Goal: Task Accomplishment & Management: Manage account settings

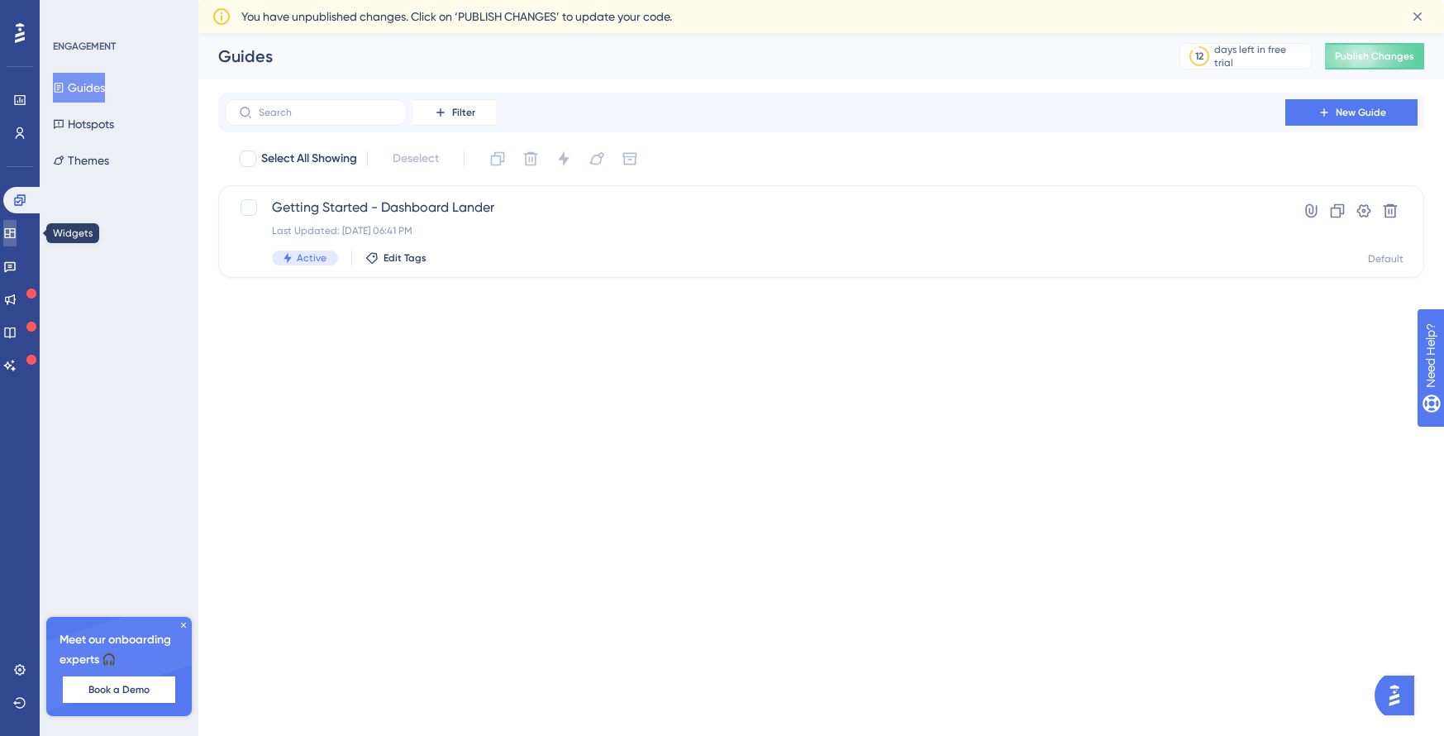
click at [15, 231] on icon at bounding box center [9, 233] width 11 height 10
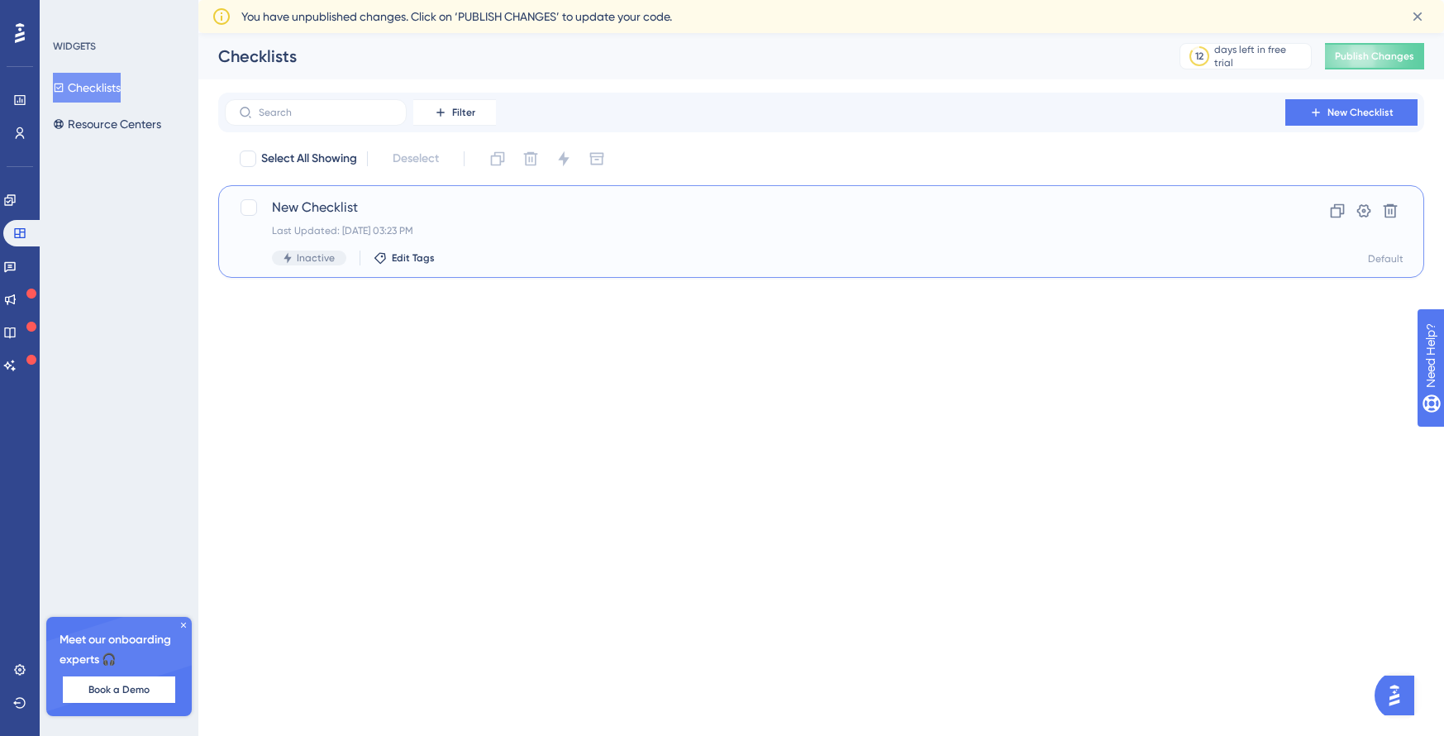
click at [331, 213] on span "New Checklist" at bounding box center [755, 208] width 966 height 20
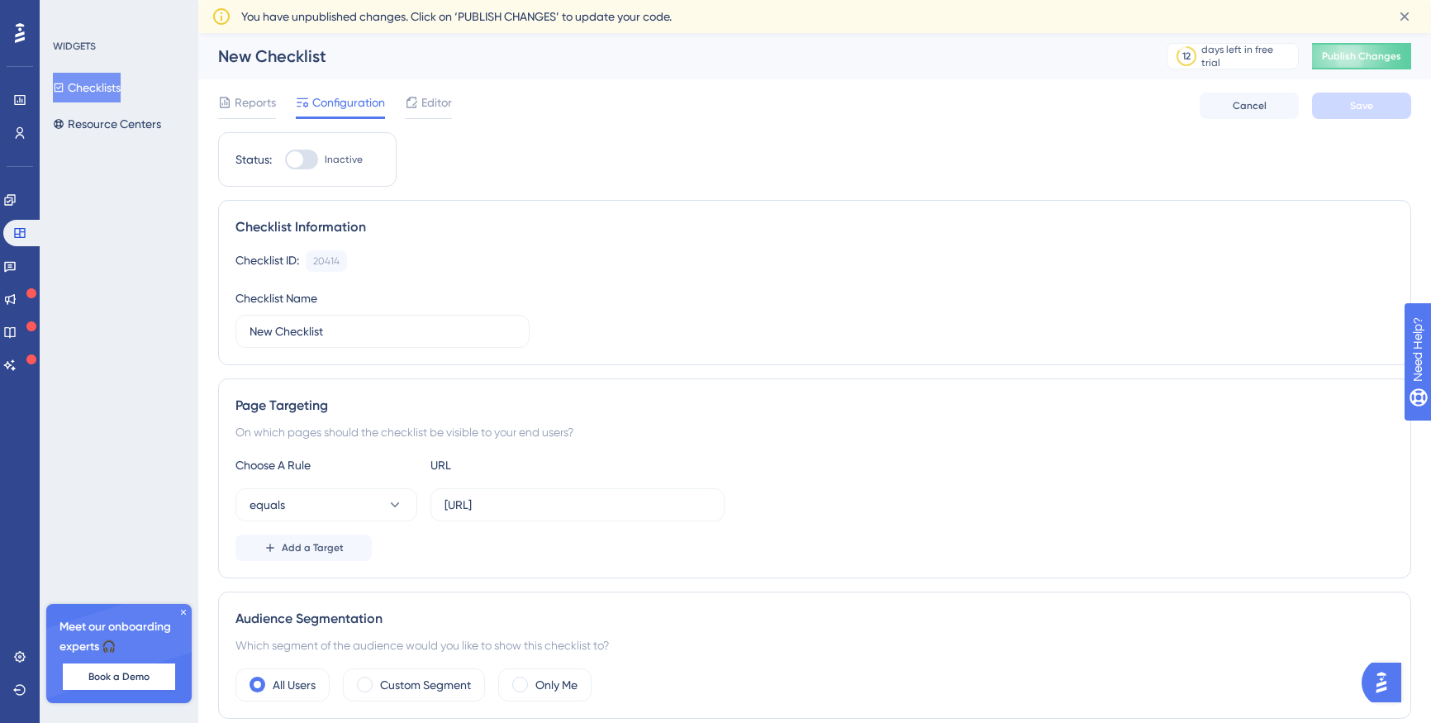
click at [298, 154] on div at bounding box center [295, 159] width 17 height 17
click at [285, 160] on input "Inactive" at bounding box center [284, 160] width 1 height 1
click at [304, 160] on div at bounding box center [308, 159] width 17 height 17
click at [285, 160] on input "Active" at bounding box center [284, 160] width 1 height 1
checkbox input "false"
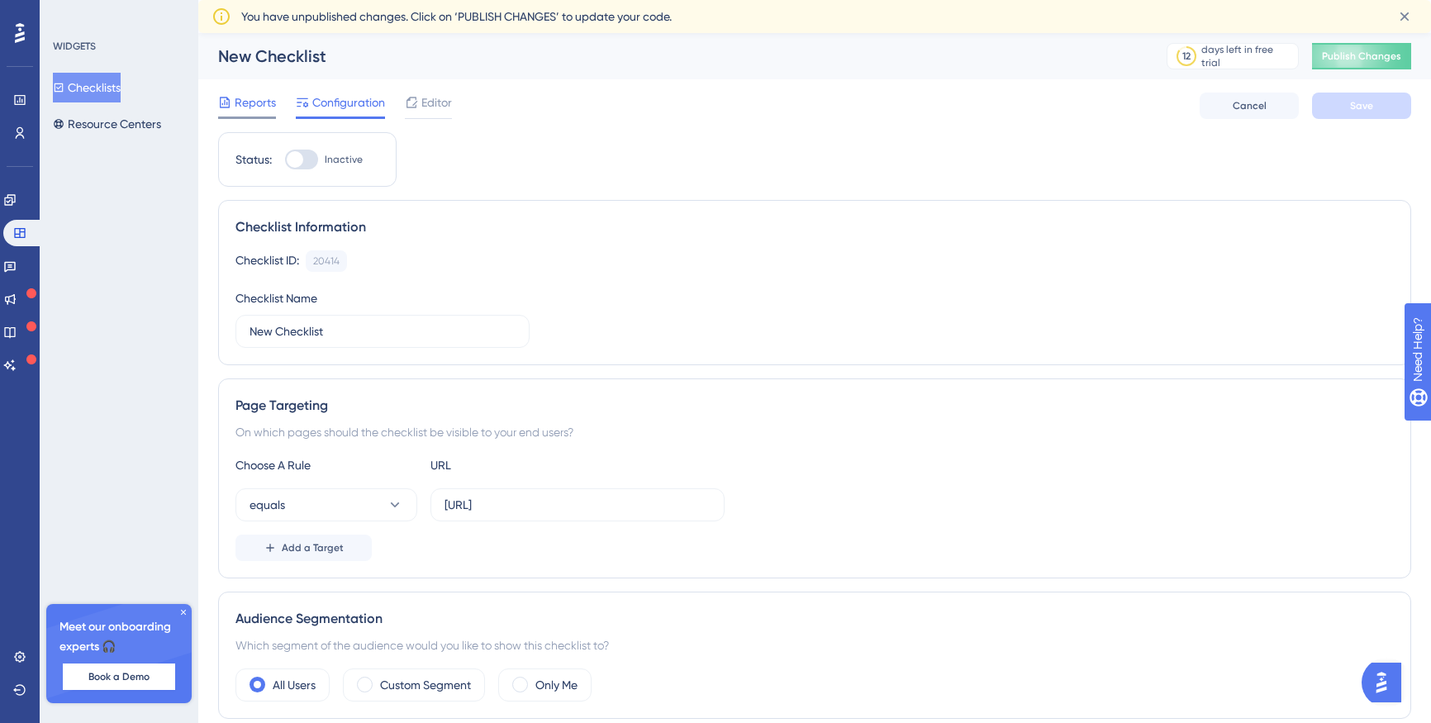
click at [241, 116] on div "Reports" at bounding box center [247, 106] width 58 height 26
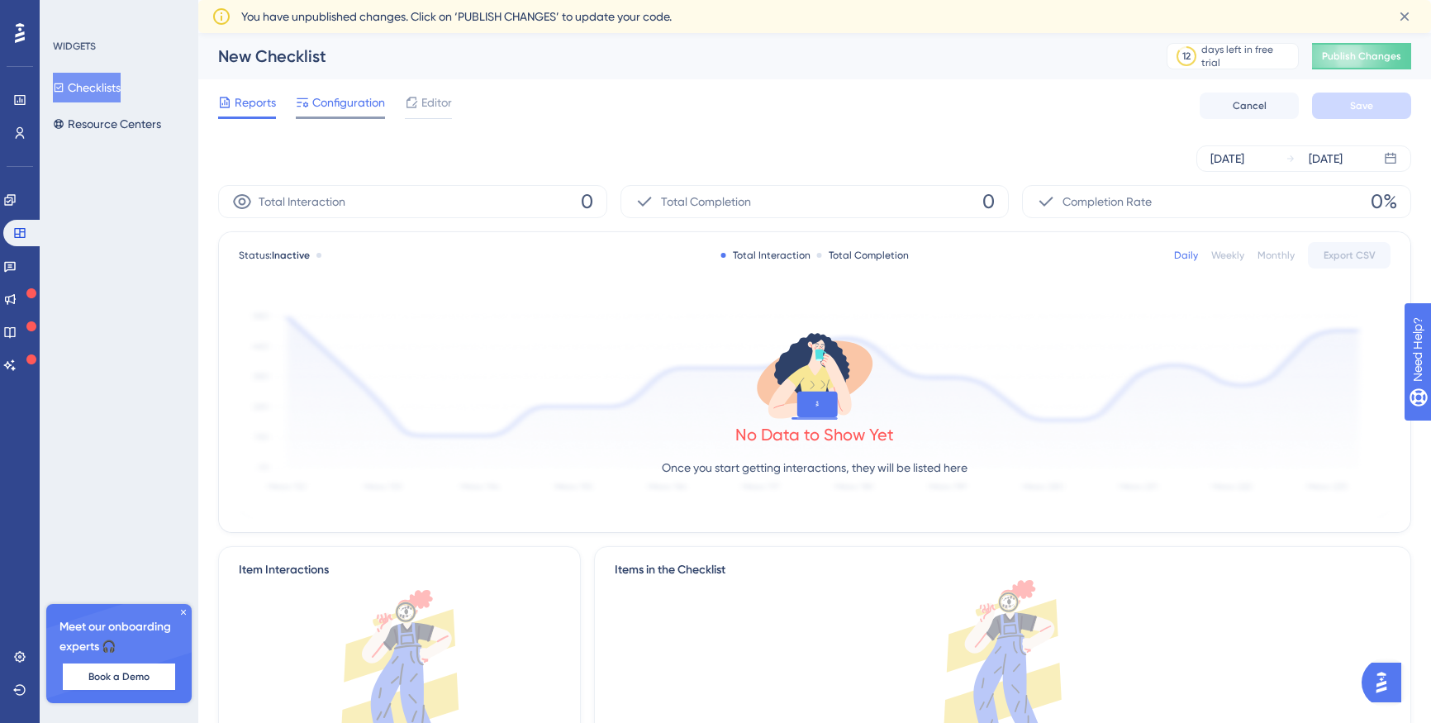
drag, startPoint x: 341, startPoint y: 105, endPoint x: 351, endPoint y: 105, distance: 9.9
click at [341, 104] on span "Configuration" at bounding box center [348, 103] width 73 height 20
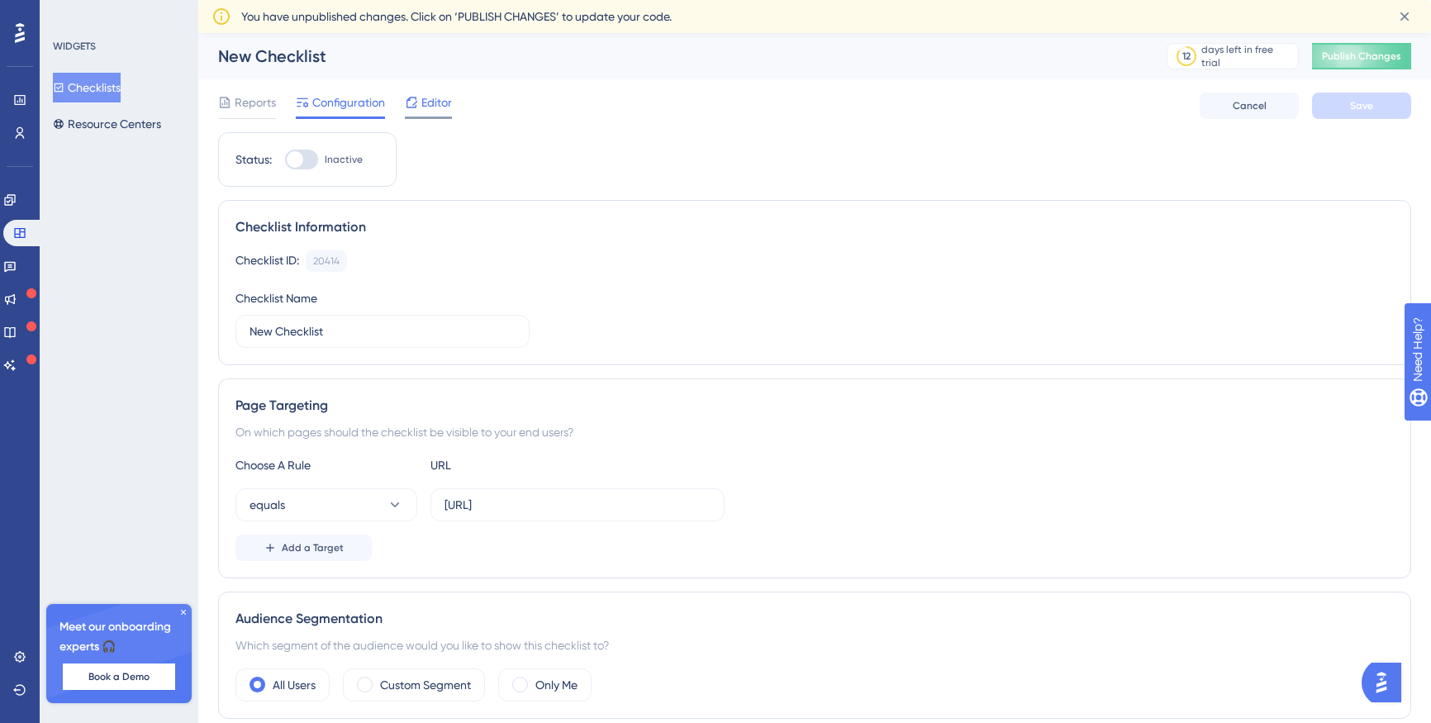
click at [438, 106] on span "Editor" at bounding box center [437, 103] width 31 height 20
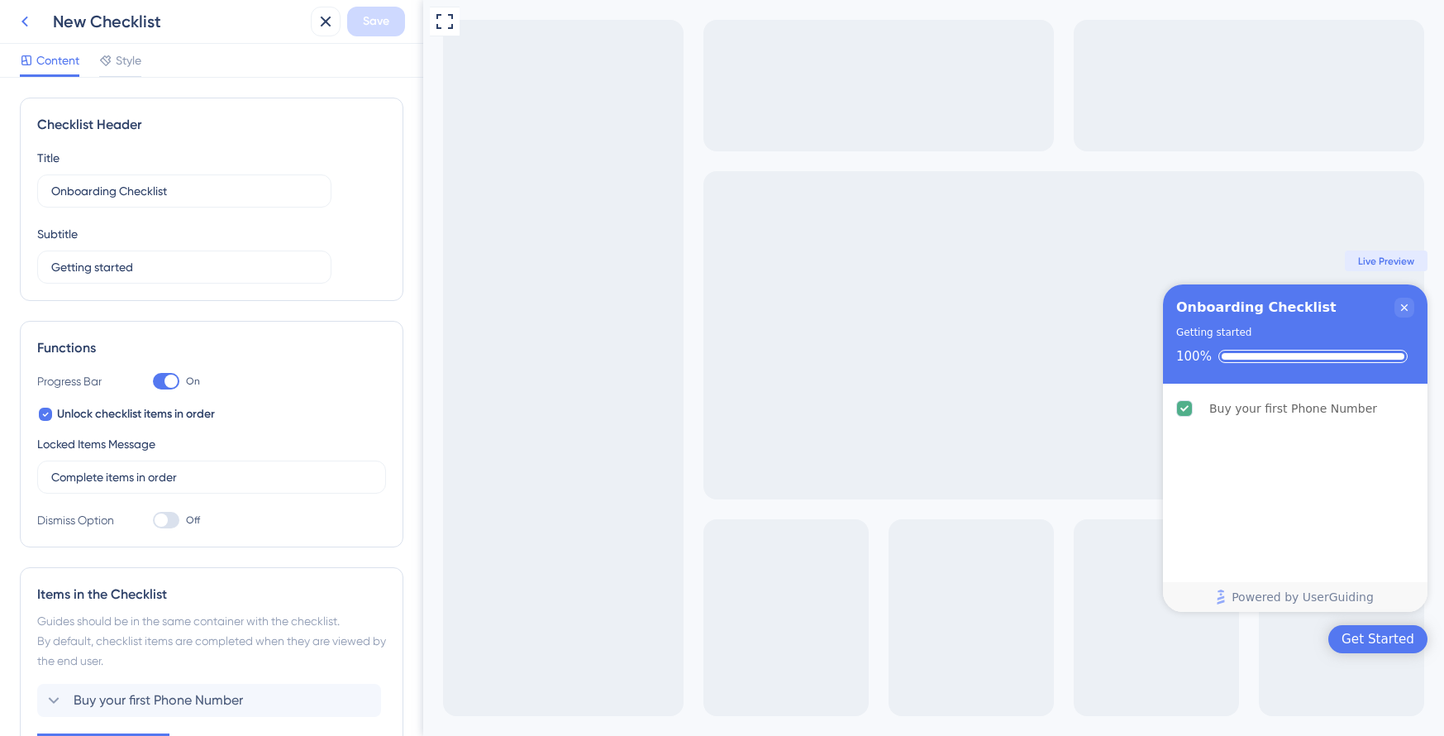
click at [27, 18] on icon at bounding box center [25, 22] width 20 height 20
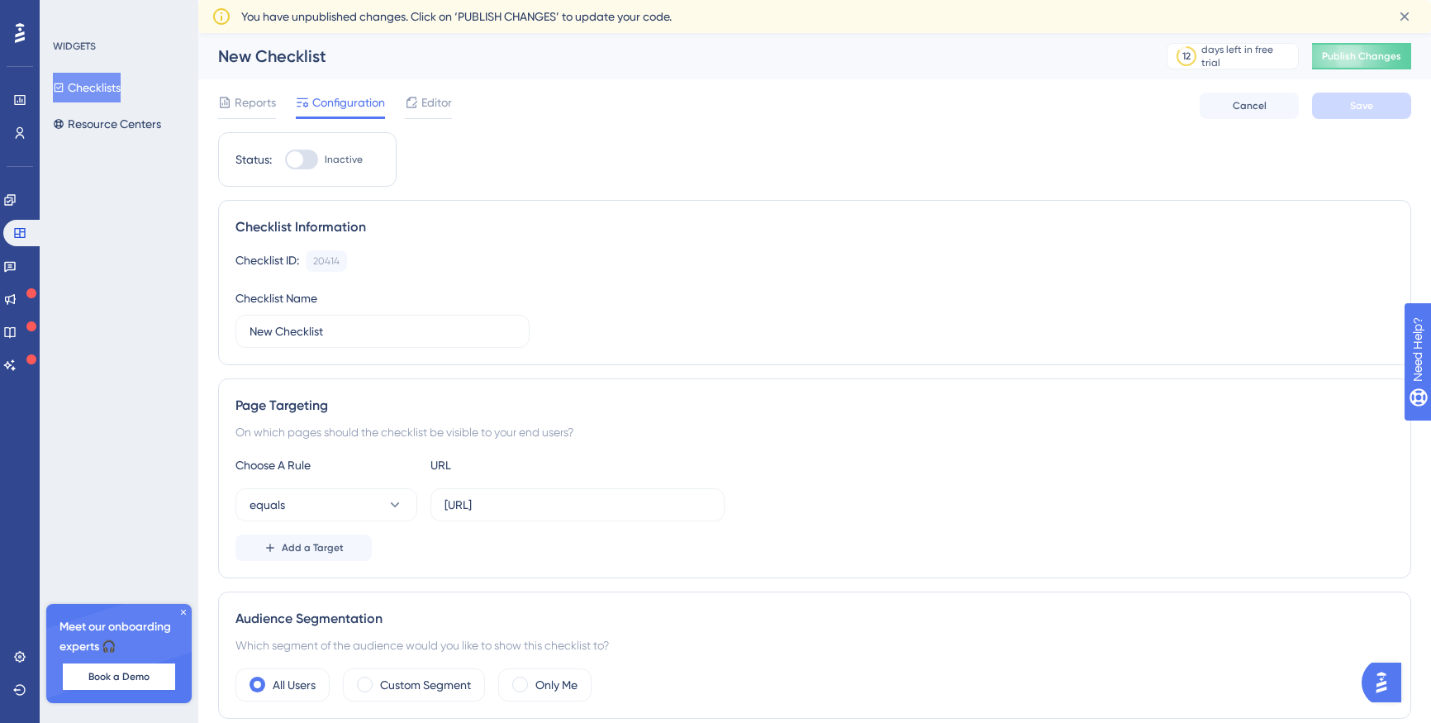
click at [297, 156] on div at bounding box center [295, 159] width 17 height 17
click at [285, 160] on input "Inactive" at bounding box center [284, 160] width 1 height 1
checkbox input "true"
click at [1390, 109] on button "Save" at bounding box center [1361, 106] width 99 height 26
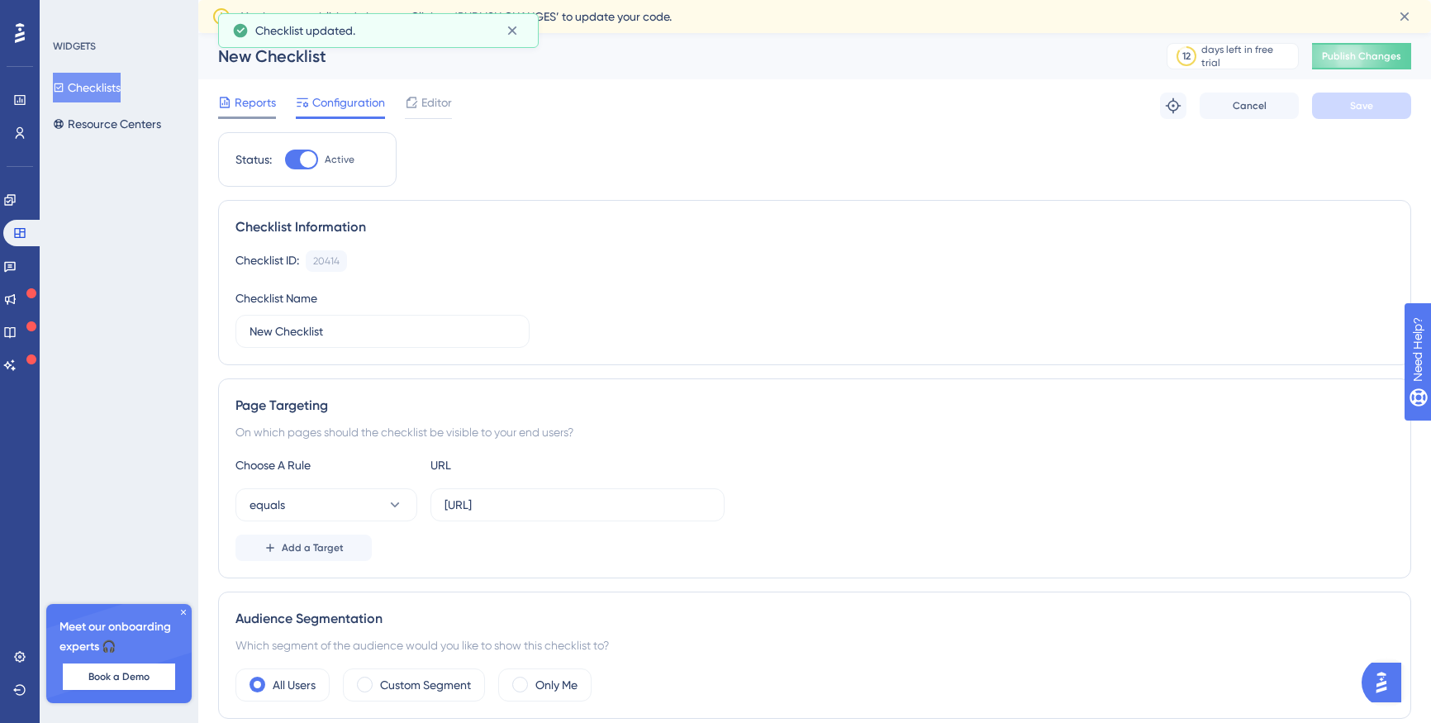
click at [237, 101] on span "Reports" at bounding box center [255, 103] width 41 height 20
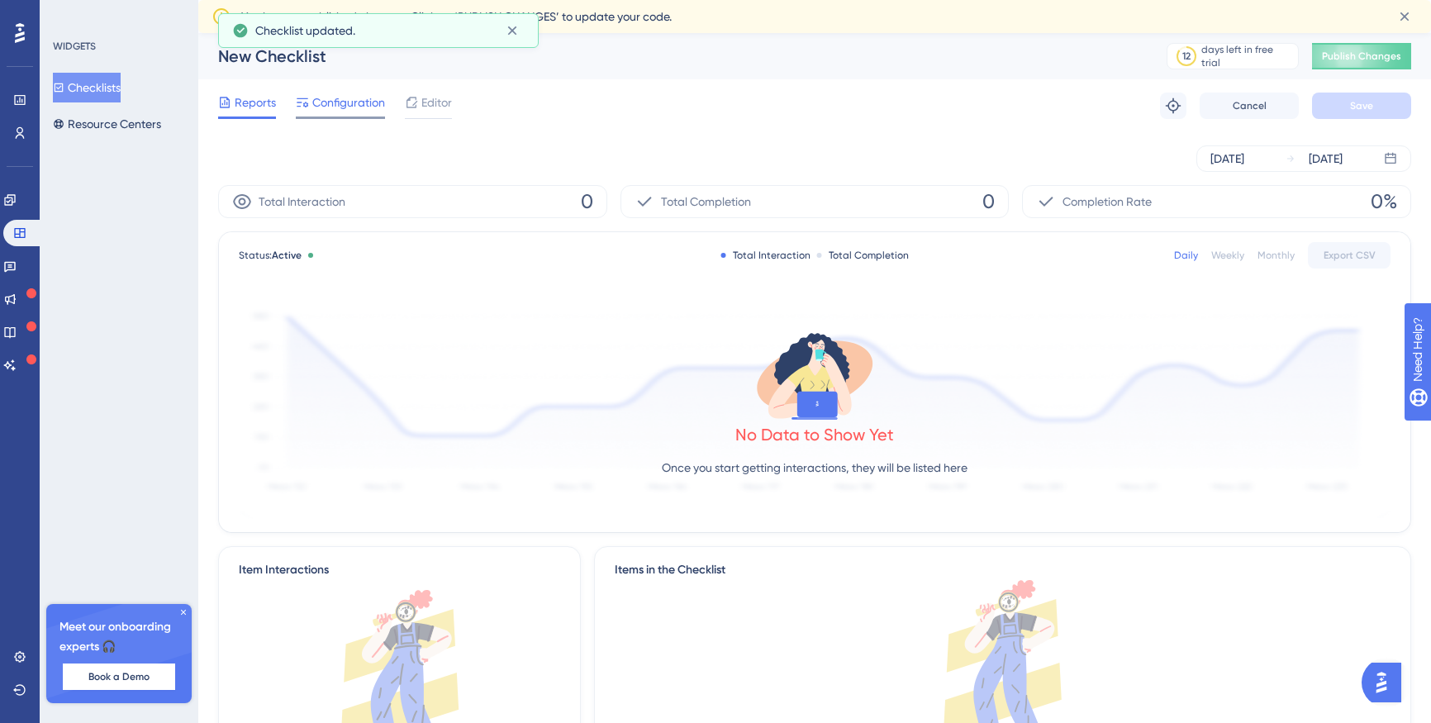
click at [322, 115] on div "Configuration" at bounding box center [340, 106] width 89 height 26
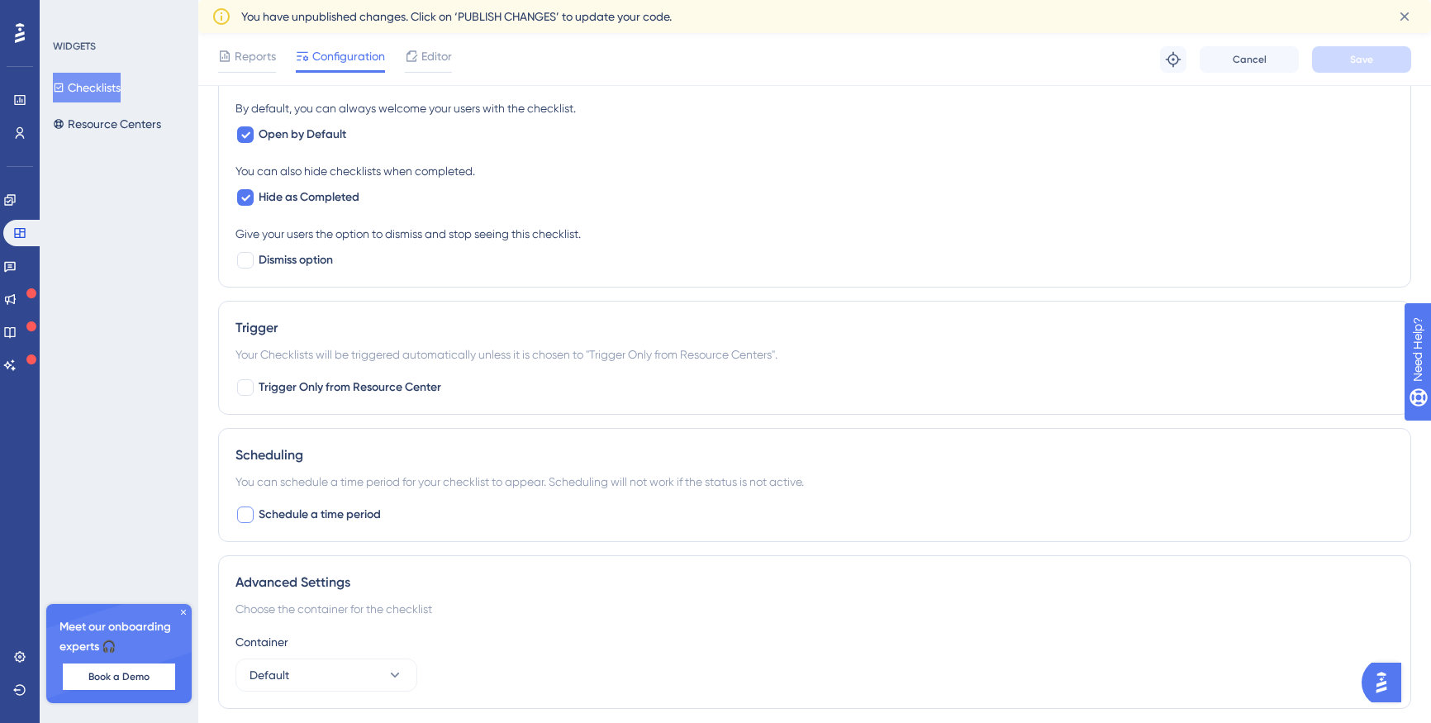
scroll to position [743, 0]
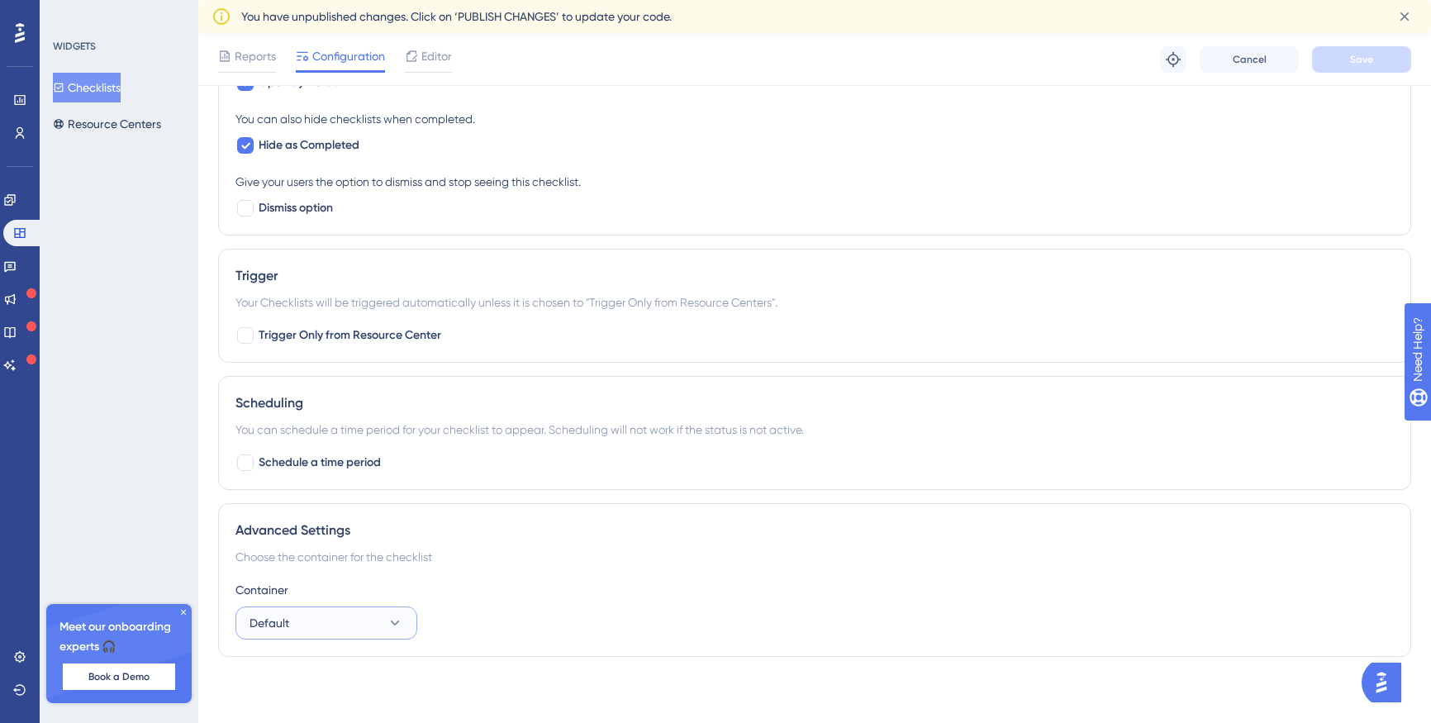
click at [361, 623] on button "Default" at bounding box center [327, 623] width 182 height 33
click at [327, 679] on div "Default Default" at bounding box center [327, 673] width 134 height 33
click at [429, 568] on div "Advanced Settings Choose the container for the checklist Container Default" at bounding box center [814, 580] width 1193 height 154
click at [281, 616] on span "Default" at bounding box center [270, 623] width 40 height 20
click at [289, 679] on span "Default" at bounding box center [280, 674] width 40 height 20
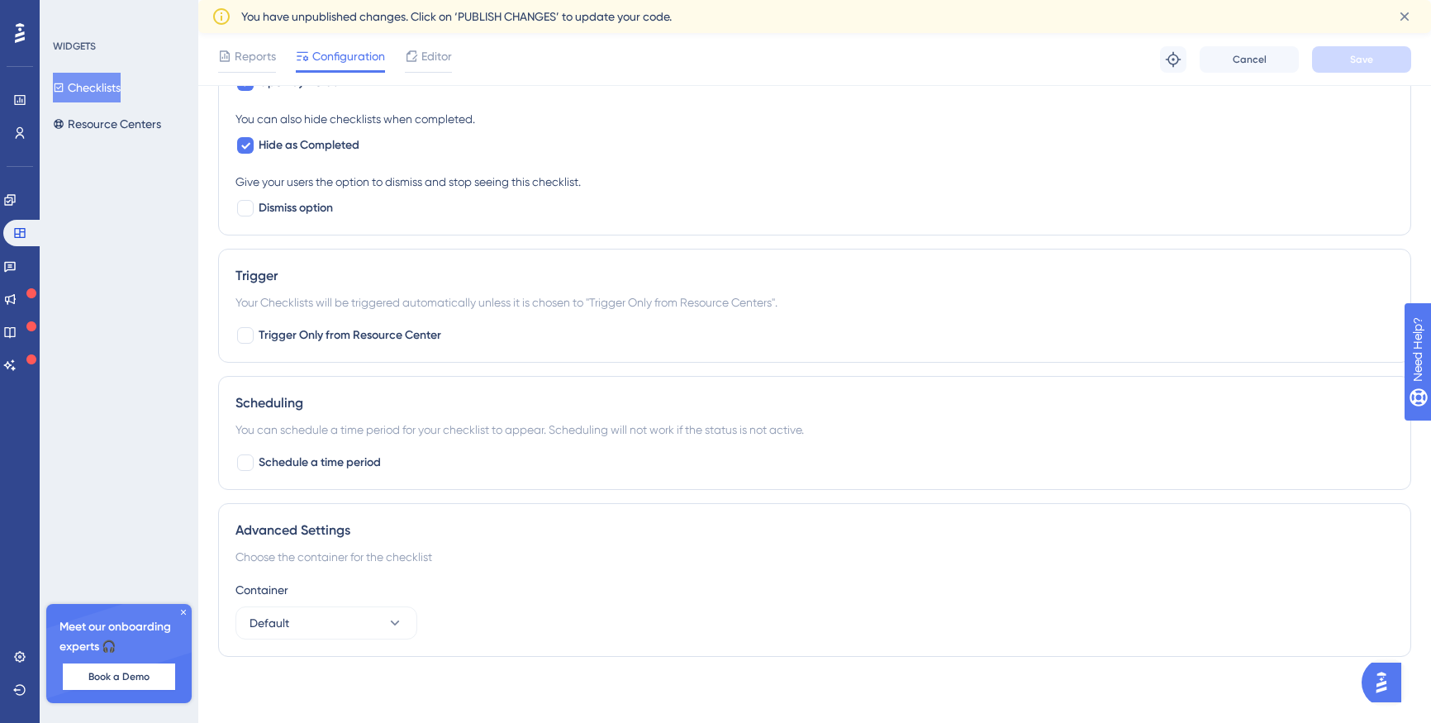
click at [181, 611] on icon at bounding box center [184, 612] width 10 height 10
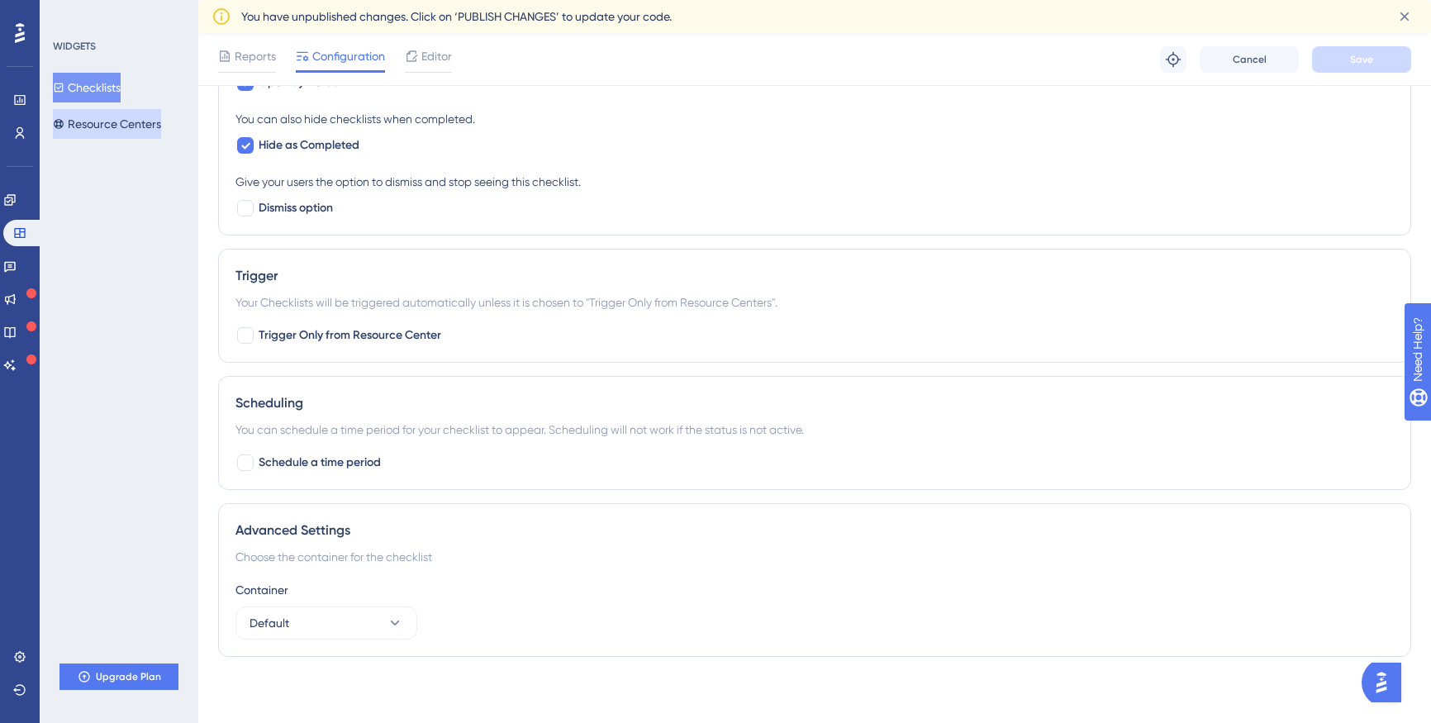
click at [108, 126] on button "Resource Centers" at bounding box center [107, 124] width 108 height 30
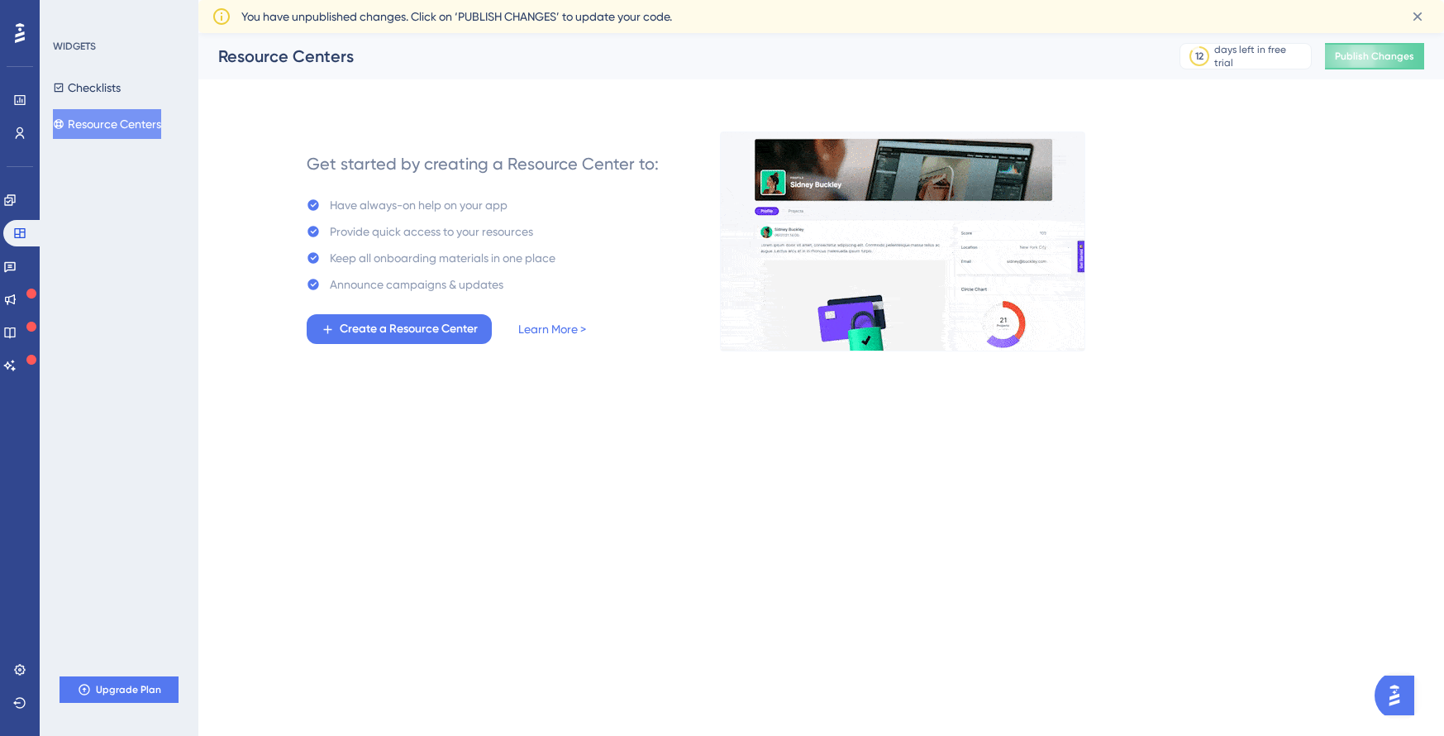
click at [444, 337] on span "Create a Resource Center" at bounding box center [409, 329] width 138 height 20
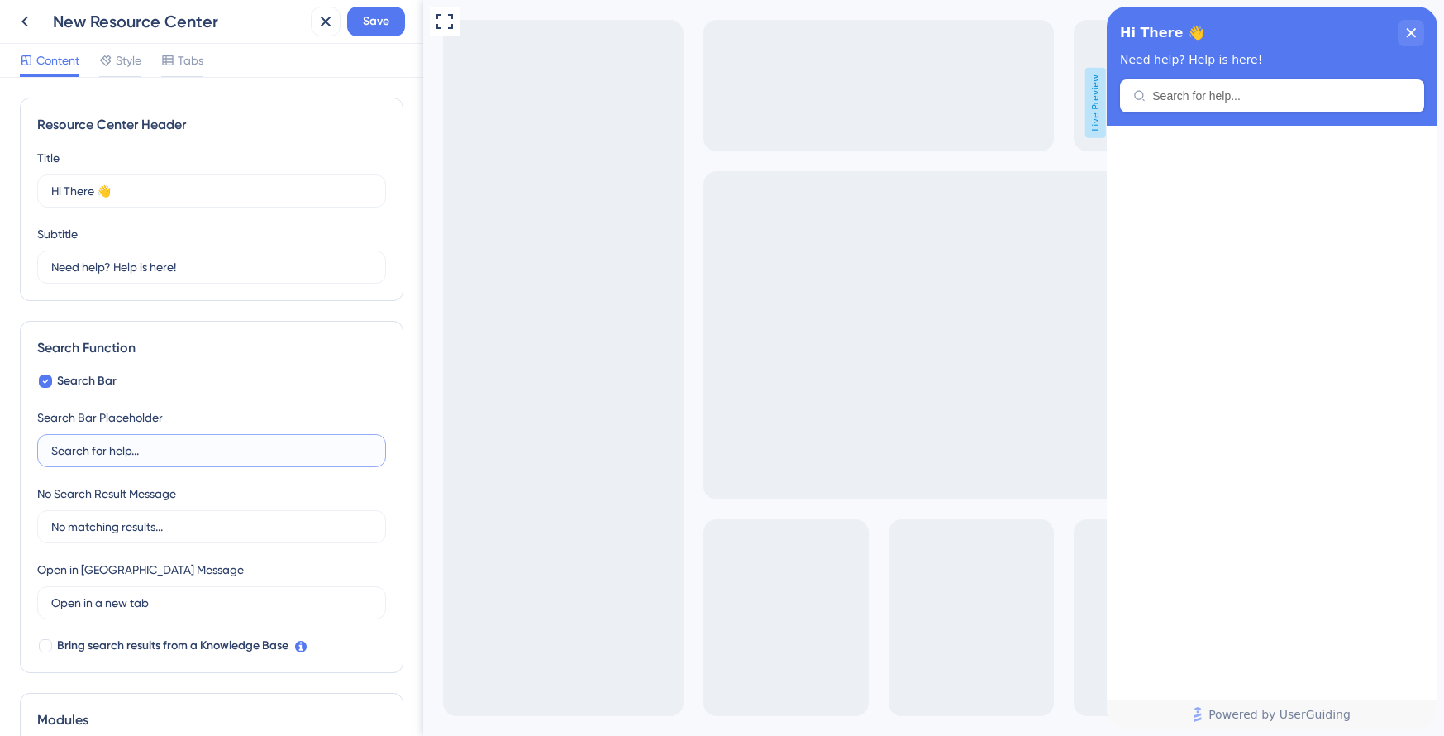
click at [140, 453] on input "Search for help..." at bounding box center [211, 450] width 321 height 18
click at [155, 483] on div "Search Bar Search Bar Placeholder Search for help... No Search Result Message N…" at bounding box center [211, 513] width 349 height 284
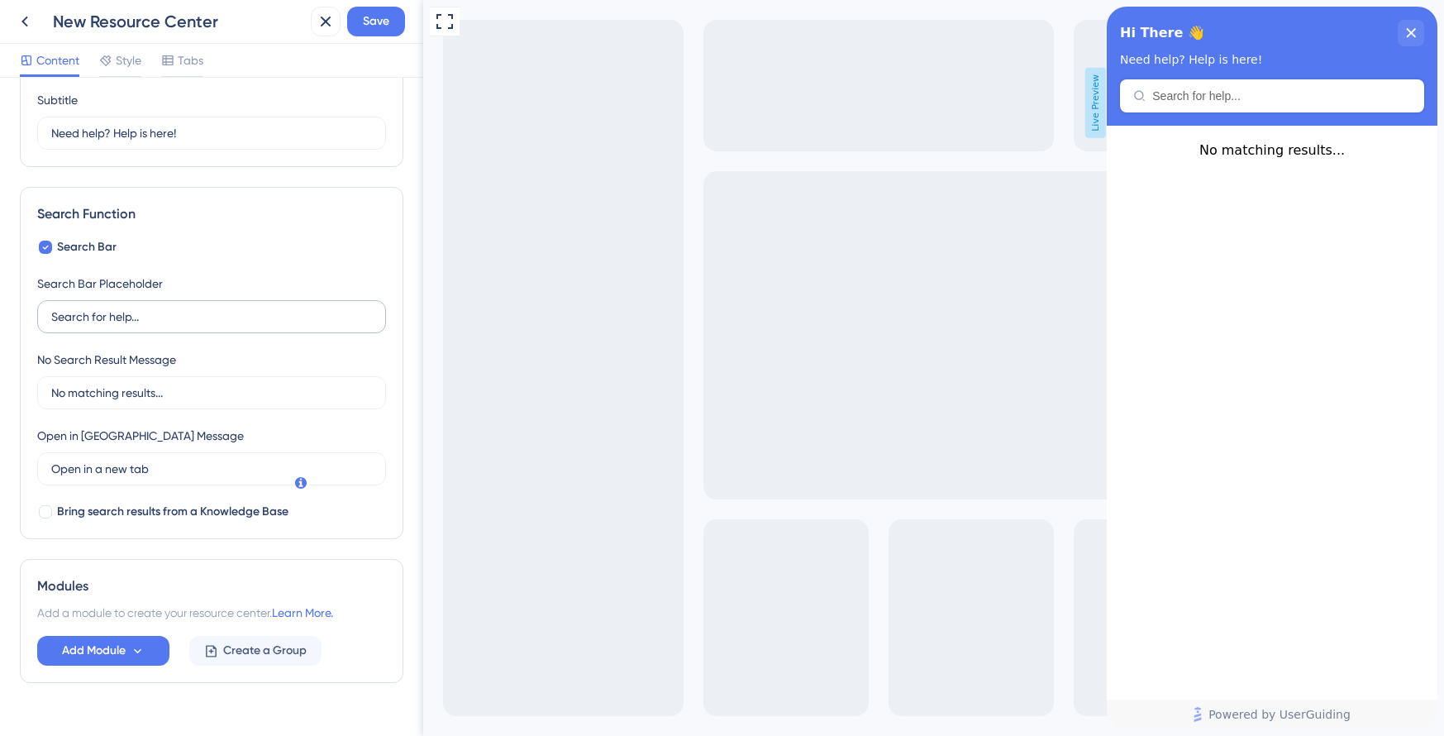
scroll to position [167, 0]
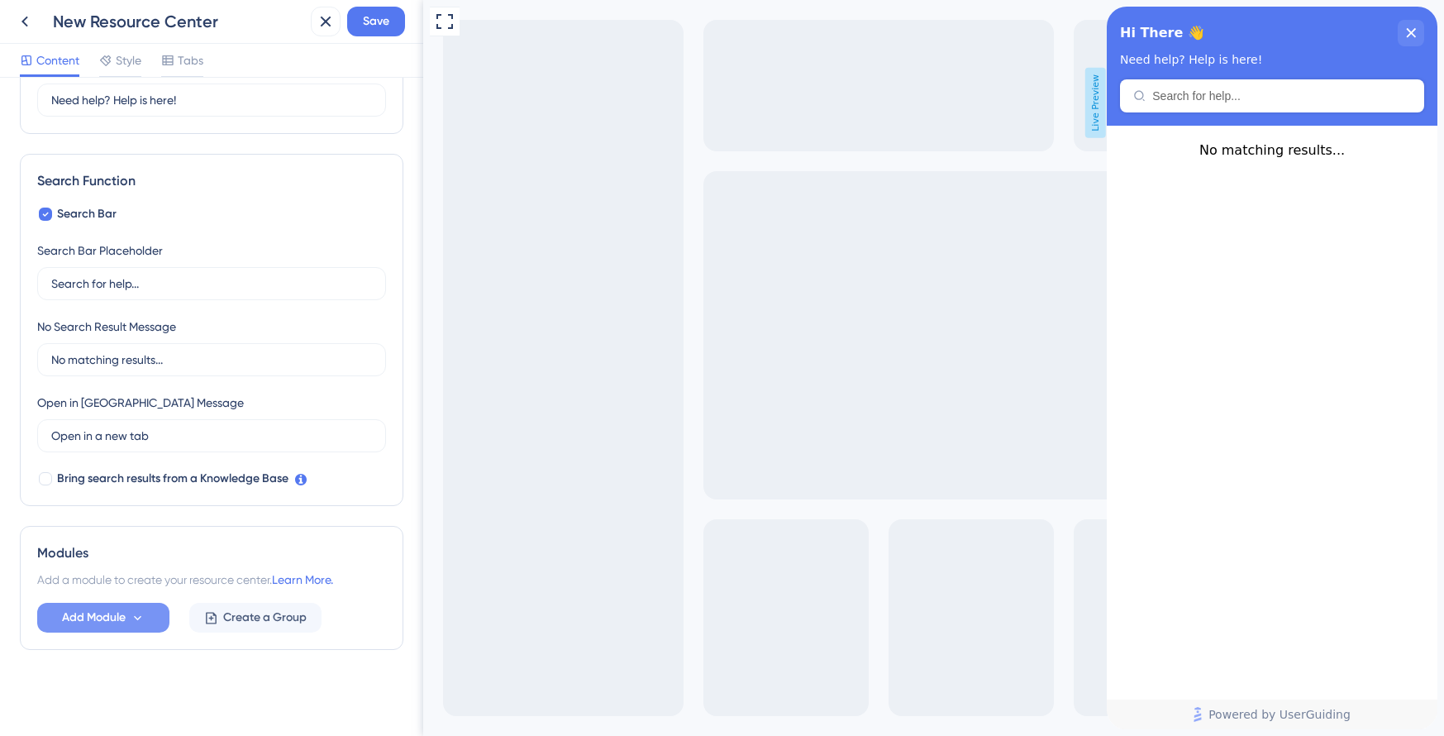
click at [119, 622] on span "Add Module" at bounding box center [94, 617] width 64 height 20
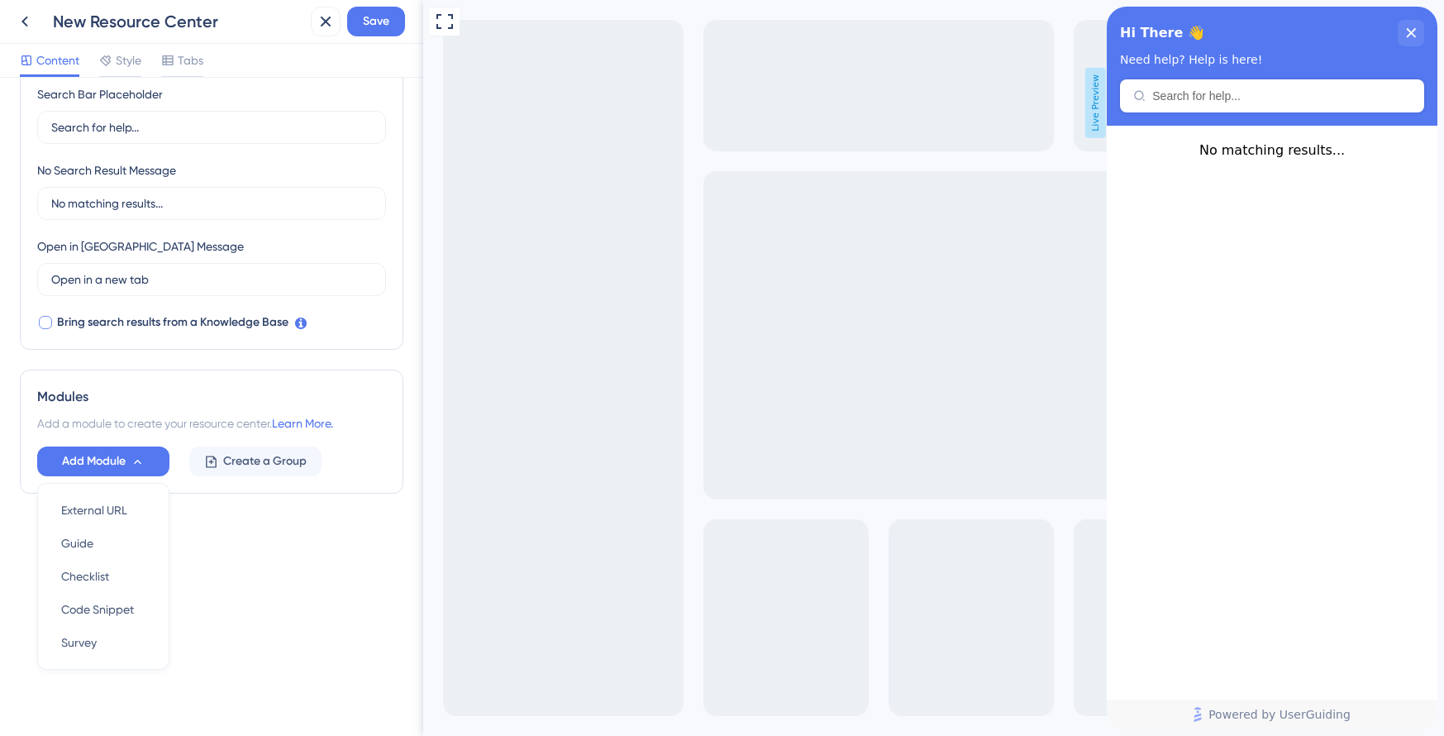
click at [281, 322] on span "Bring search results from a Knowledge Base" at bounding box center [172, 322] width 231 height 20
checkbox input "true"
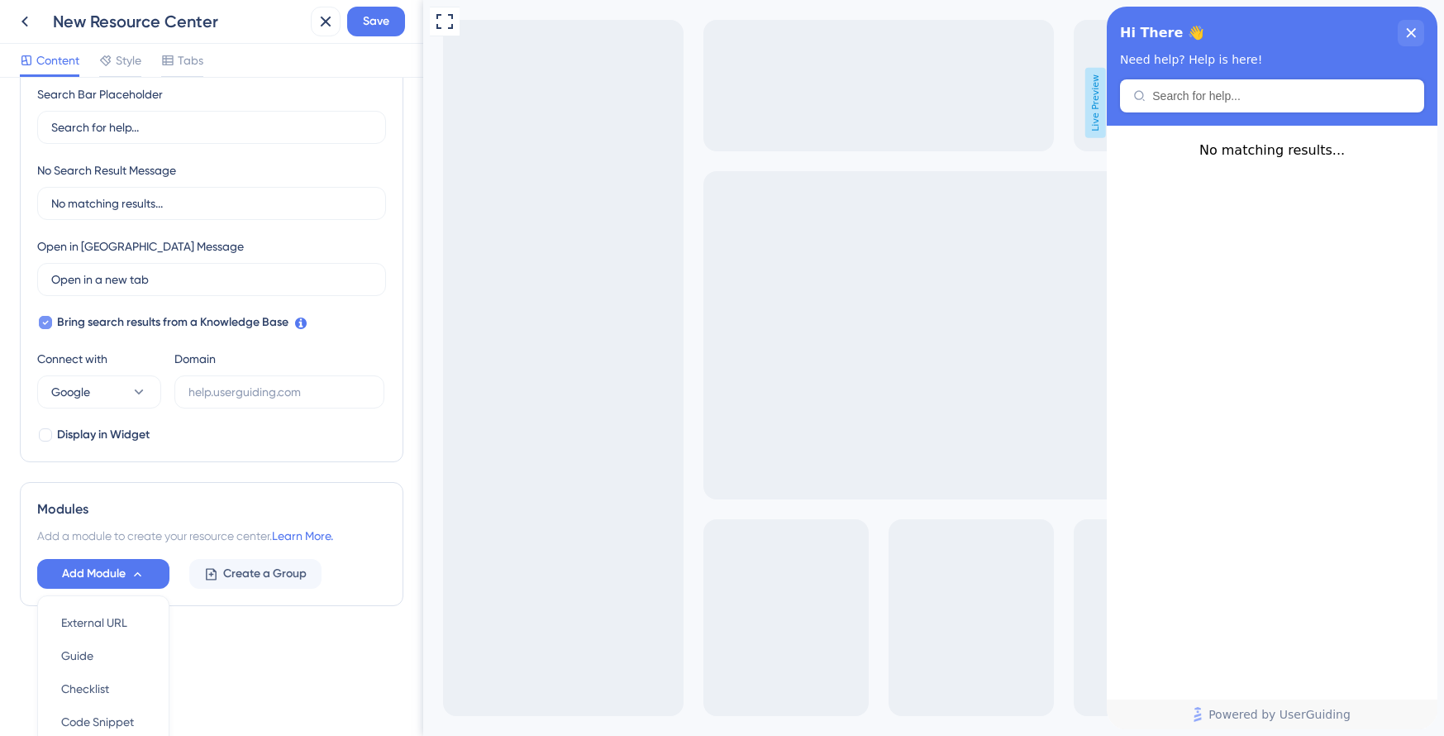
scroll to position [0, 0]
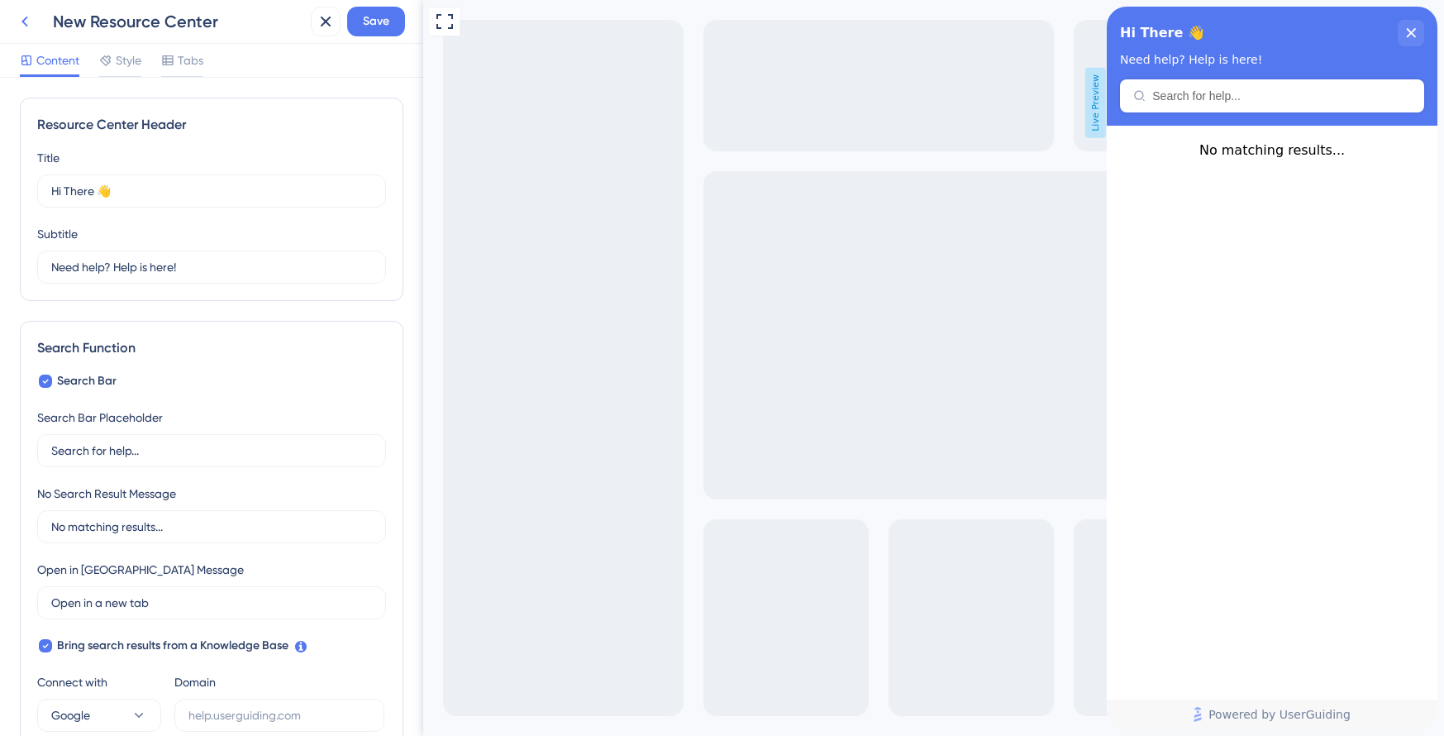
click at [25, 18] on icon at bounding box center [25, 22] width 20 height 20
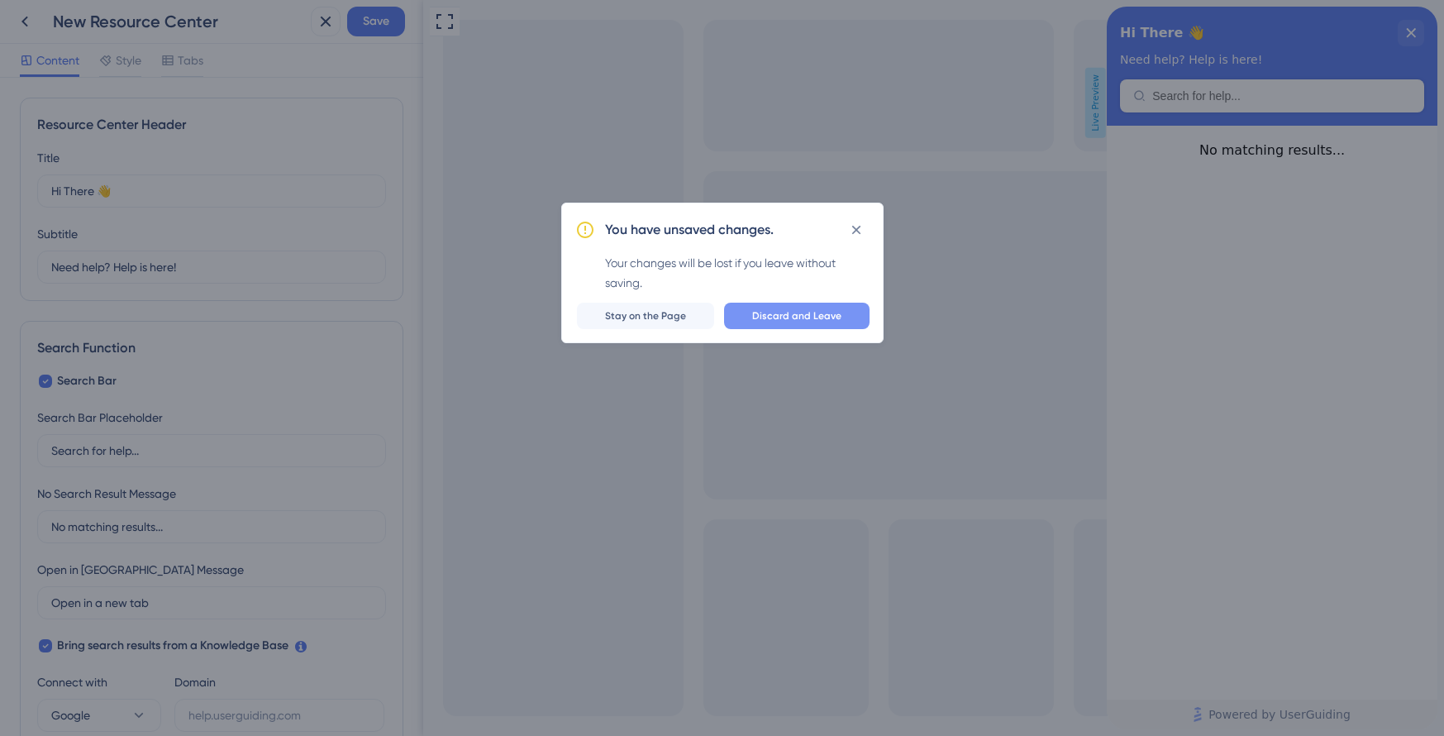
click at [807, 316] on span "Discard and Leave" at bounding box center [796, 315] width 89 height 13
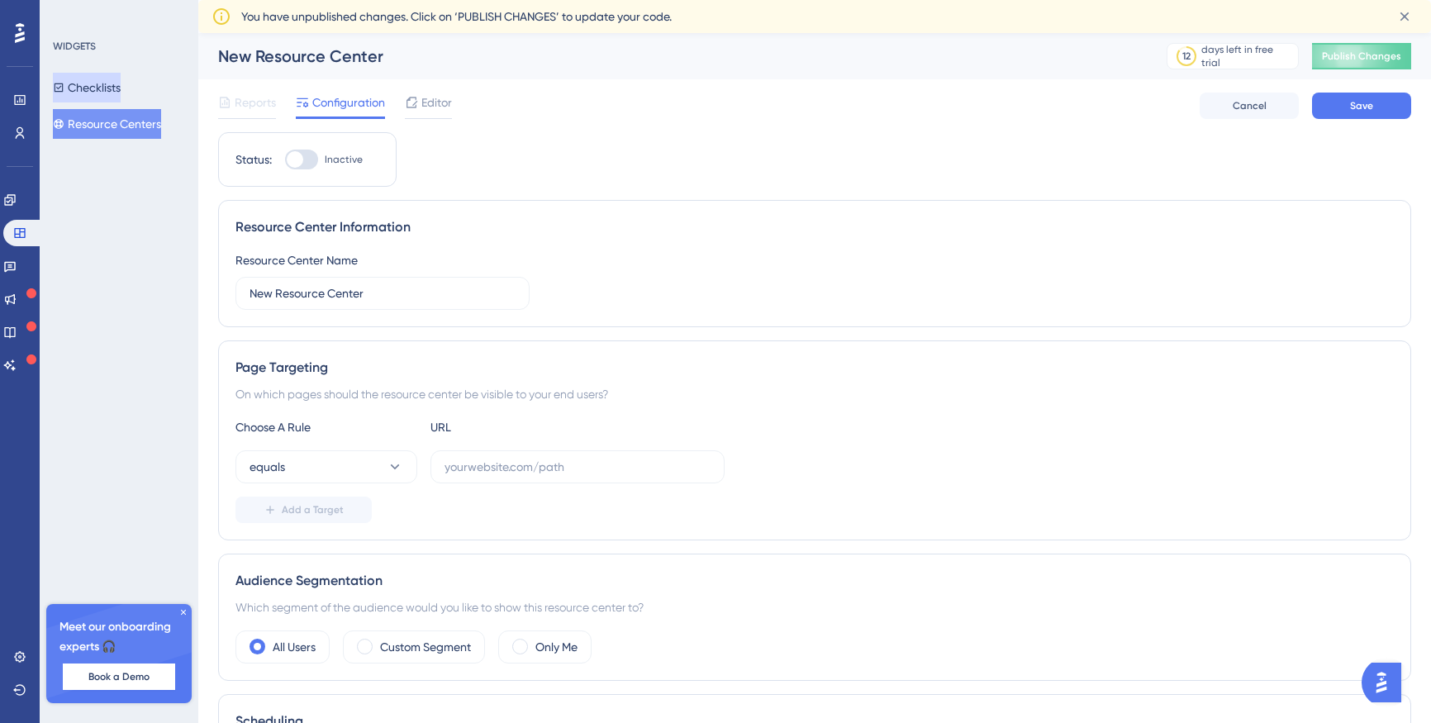
click at [112, 83] on button "Checklists" at bounding box center [87, 88] width 68 height 30
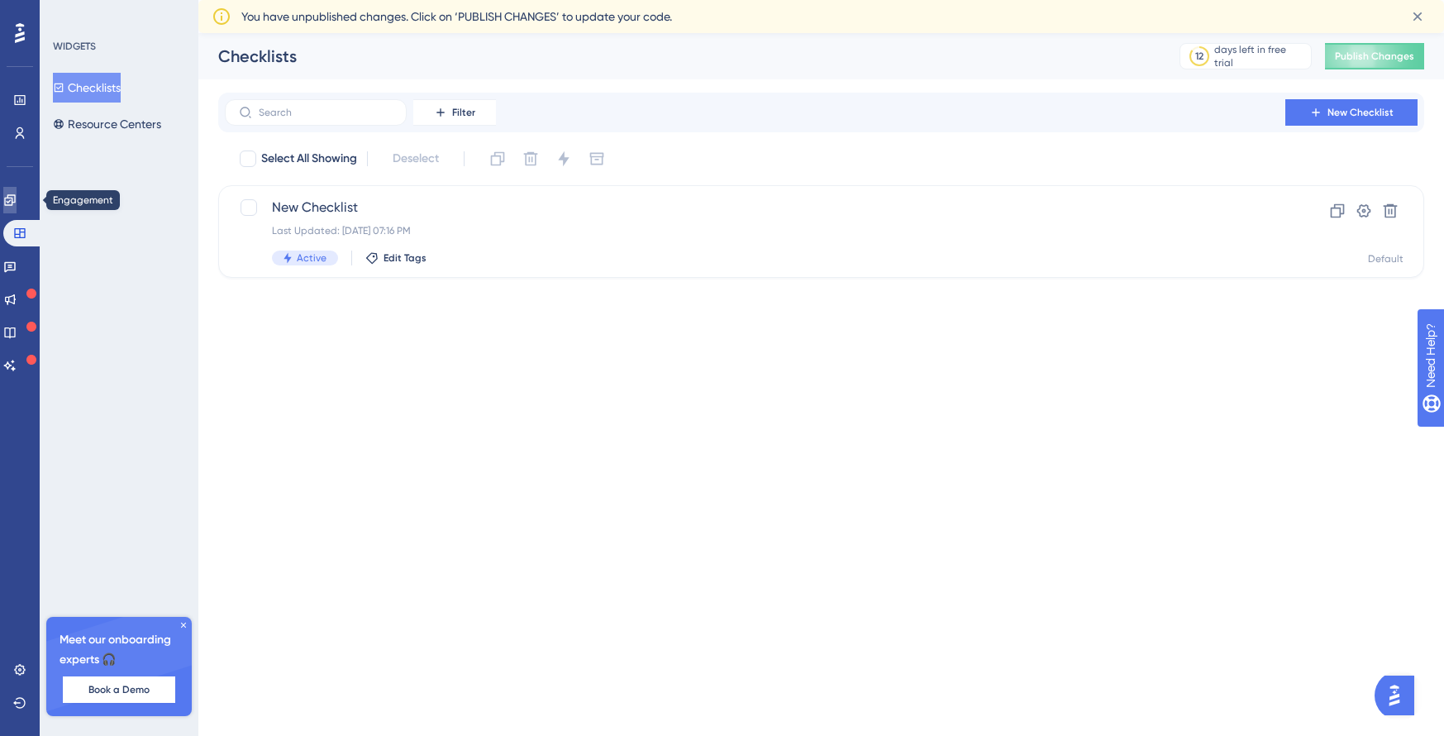
click at [15, 197] on icon at bounding box center [9, 199] width 13 height 13
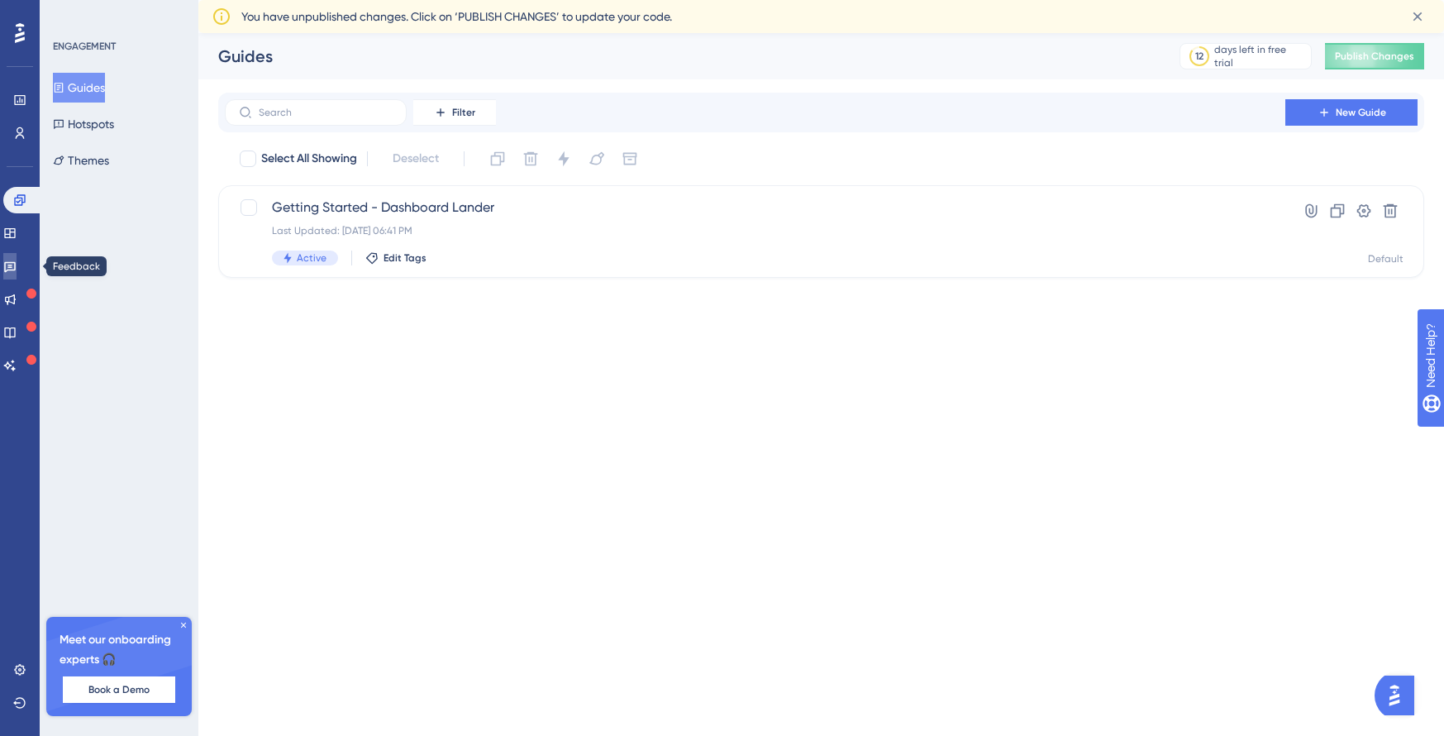
click at [17, 274] on link at bounding box center [9, 266] width 13 height 26
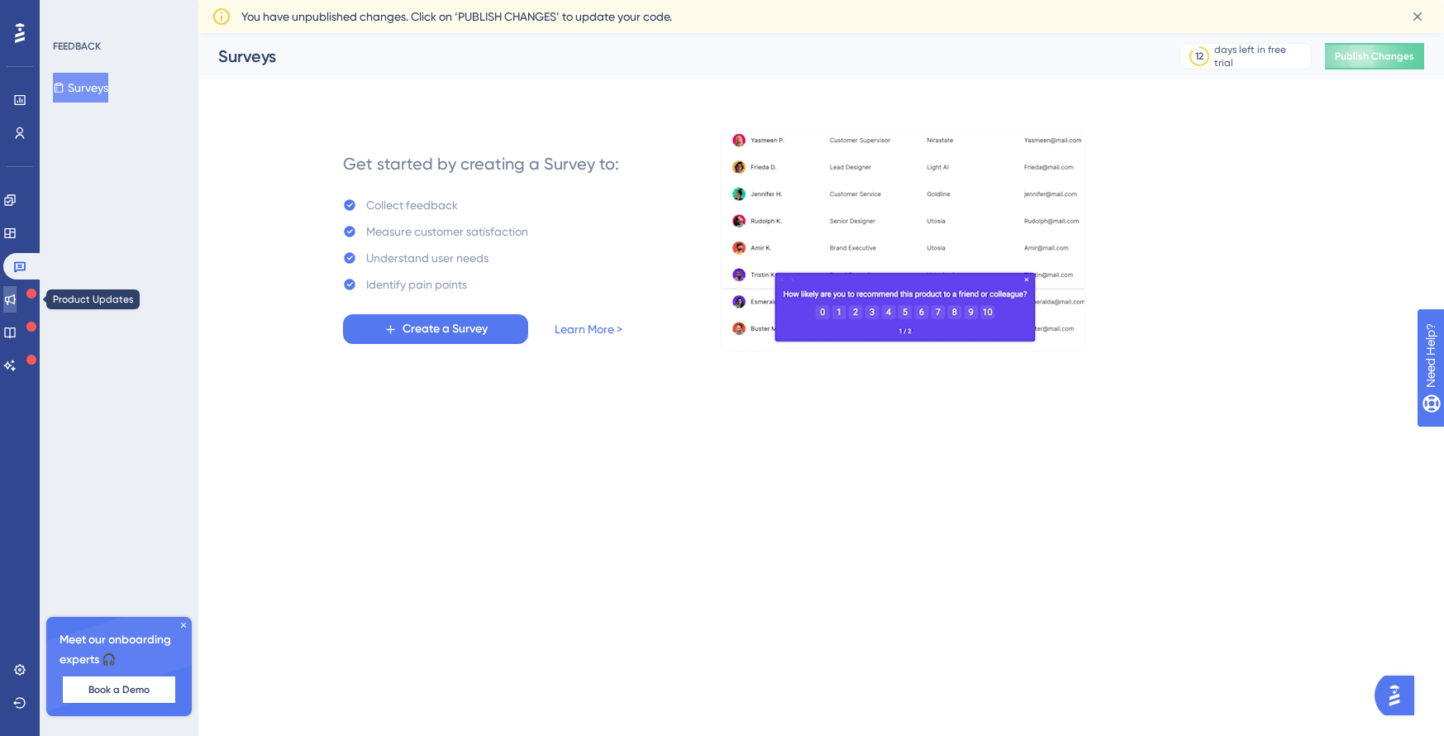
click at [17, 304] on icon at bounding box center [9, 299] width 13 height 13
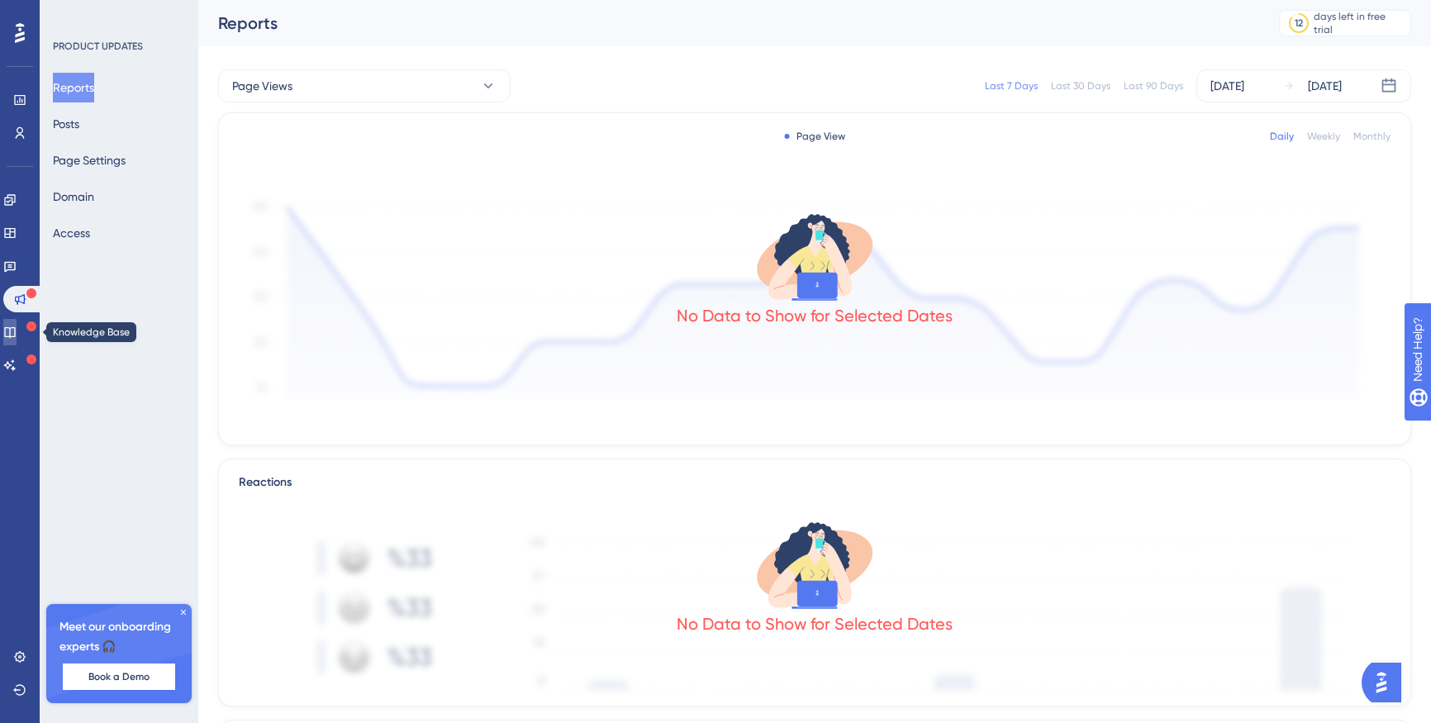
click at [17, 329] on icon at bounding box center [9, 332] width 13 height 13
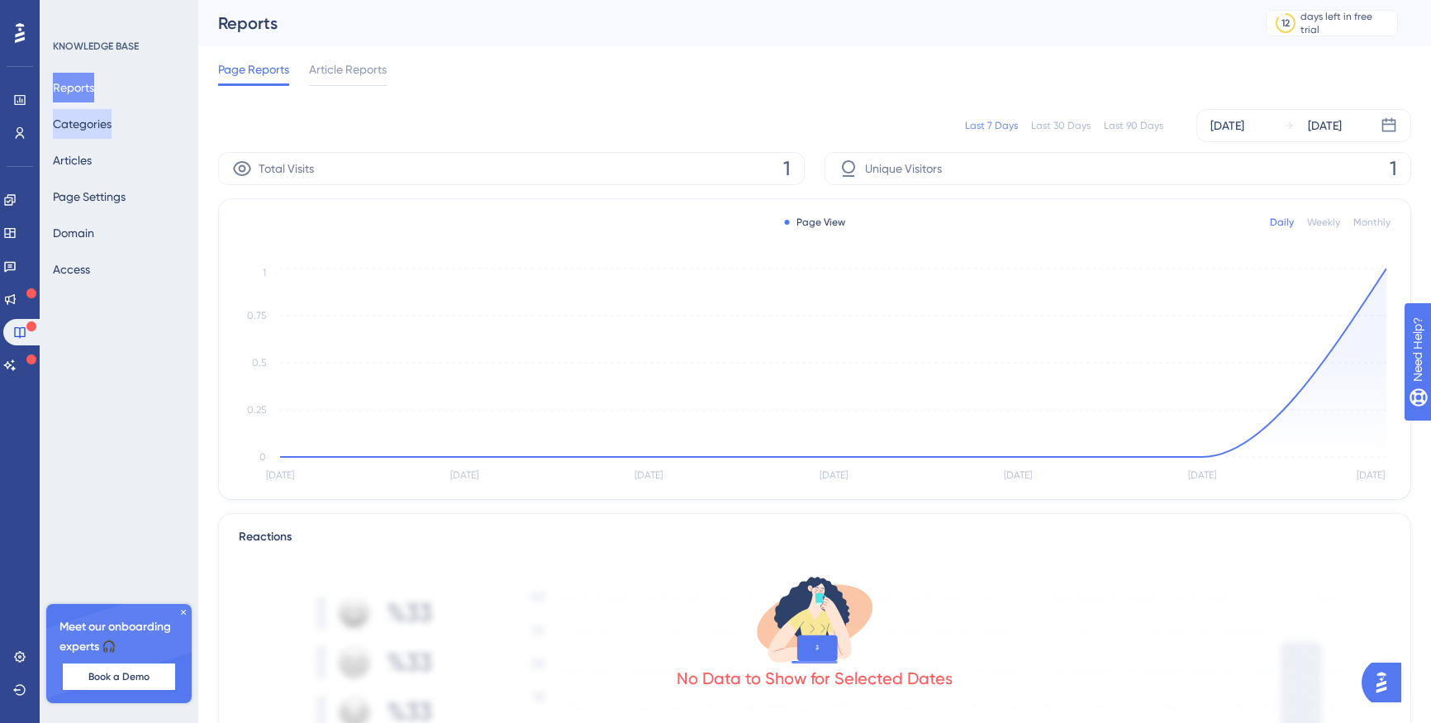
click at [107, 124] on button "Categories" at bounding box center [82, 124] width 59 height 30
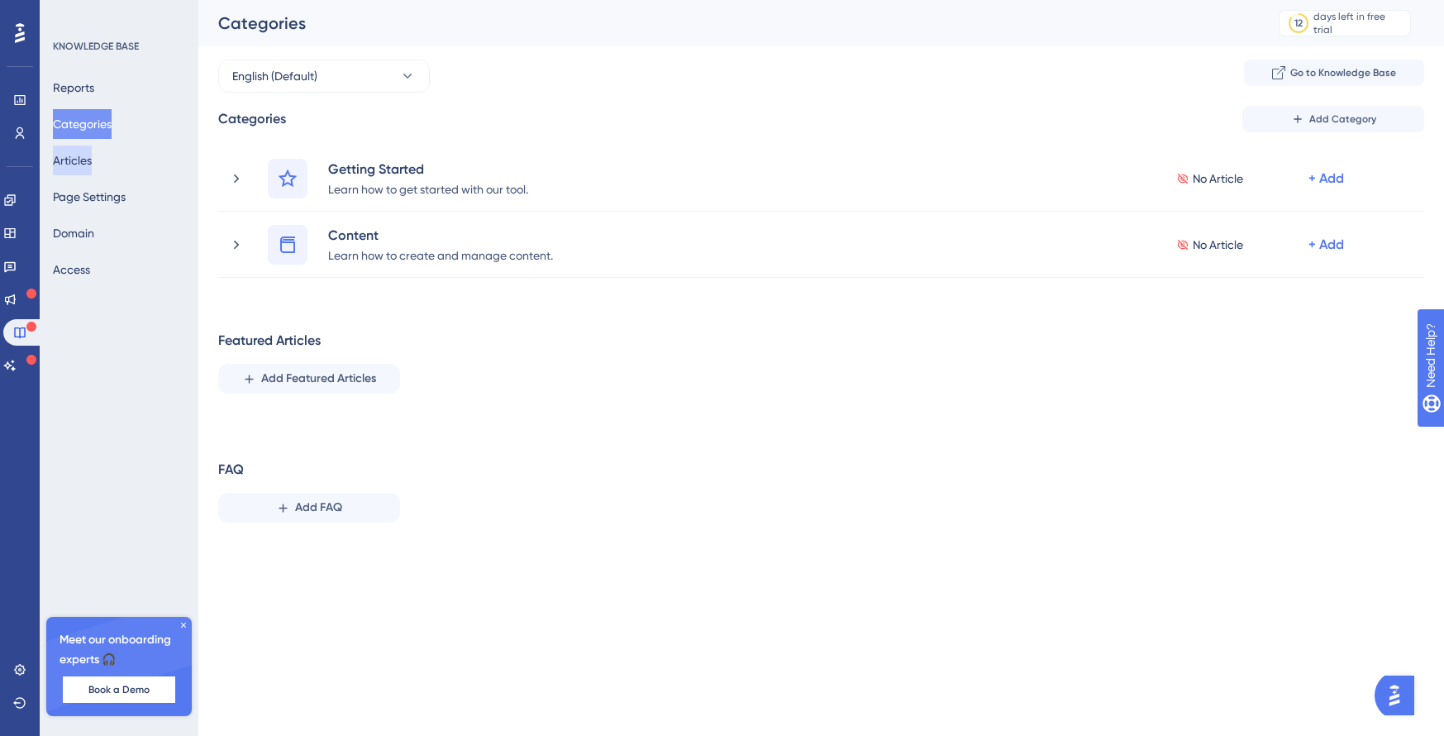
click at [92, 165] on button "Articles" at bounding box center [72, 160] width 39 height 30
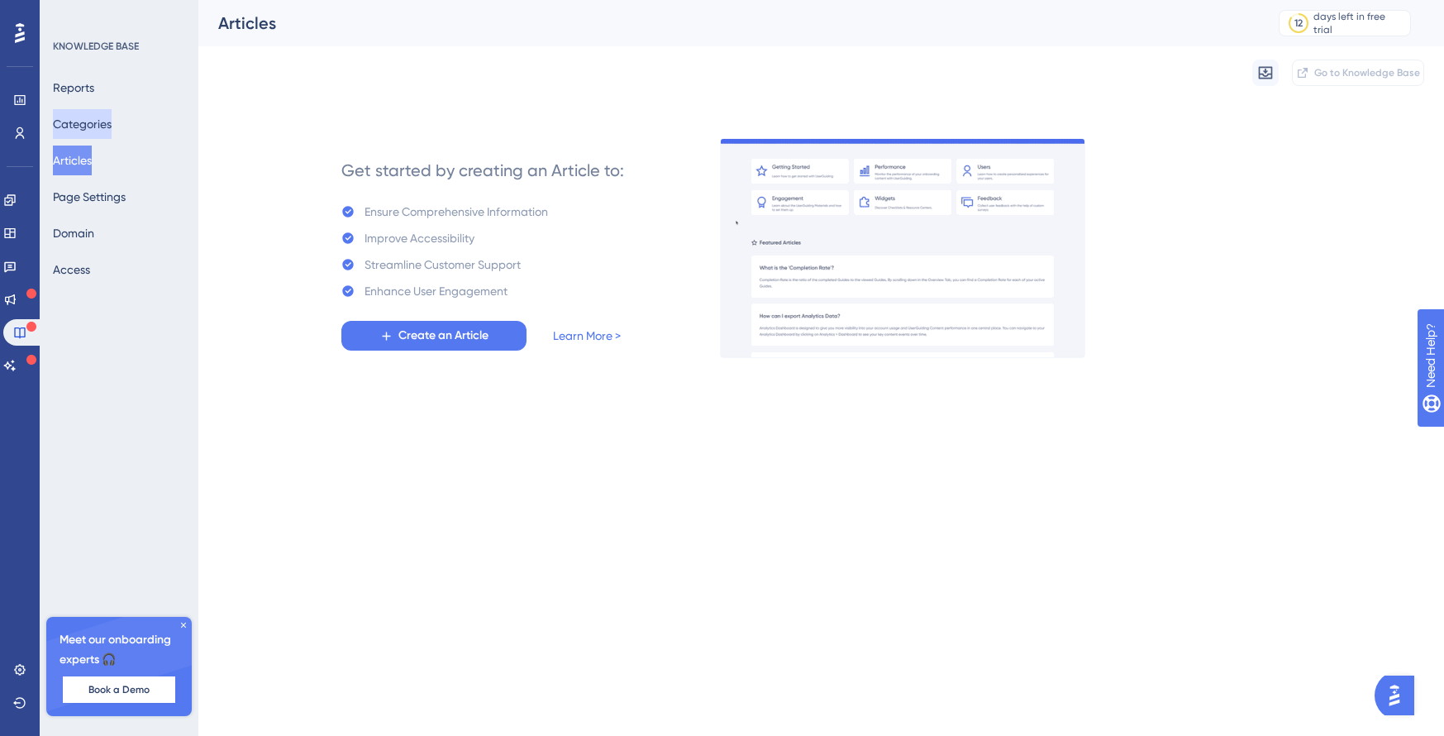
click at [93, 118] on button "Categories" at bounding box center [82, 124] width 59 height 30
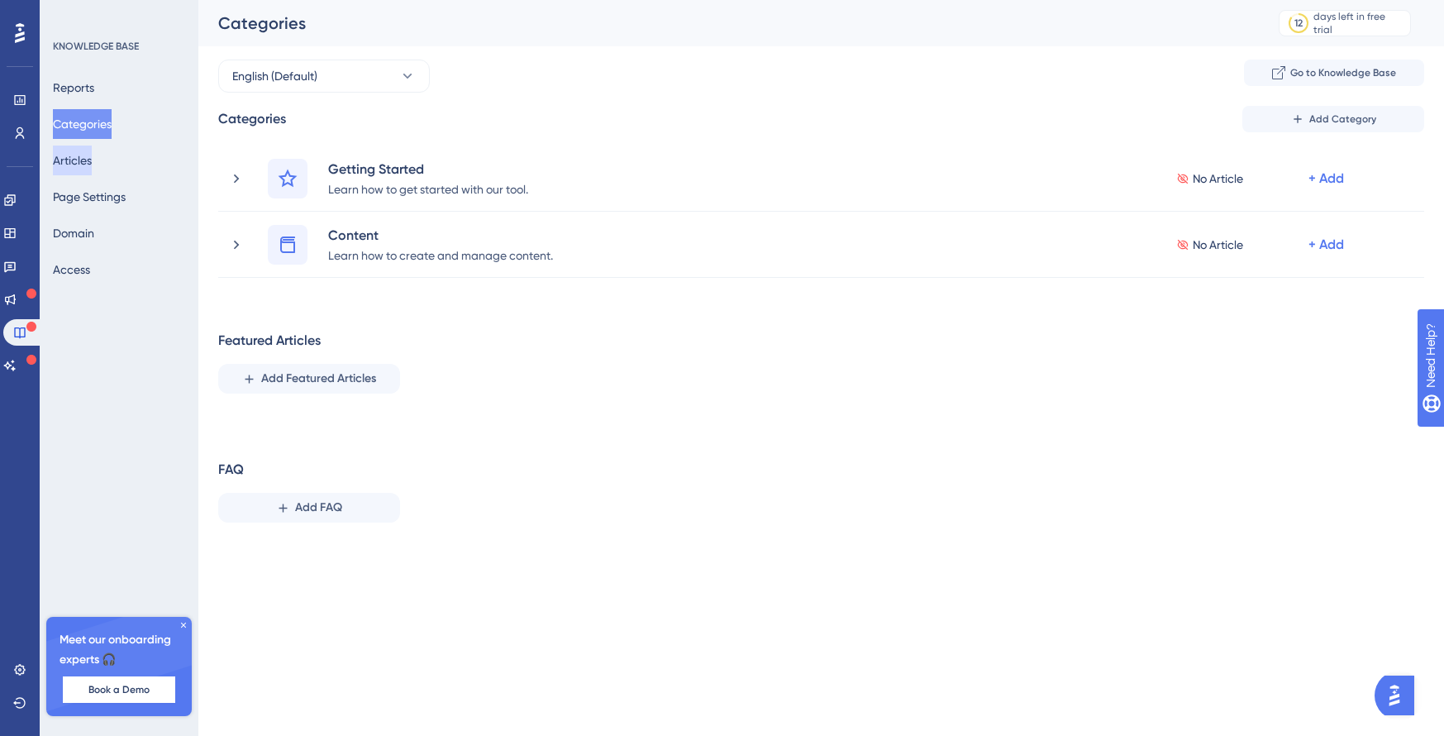
click at [84, 159] on button "Articles" at bounding box center [72, 160] width 39 height 30
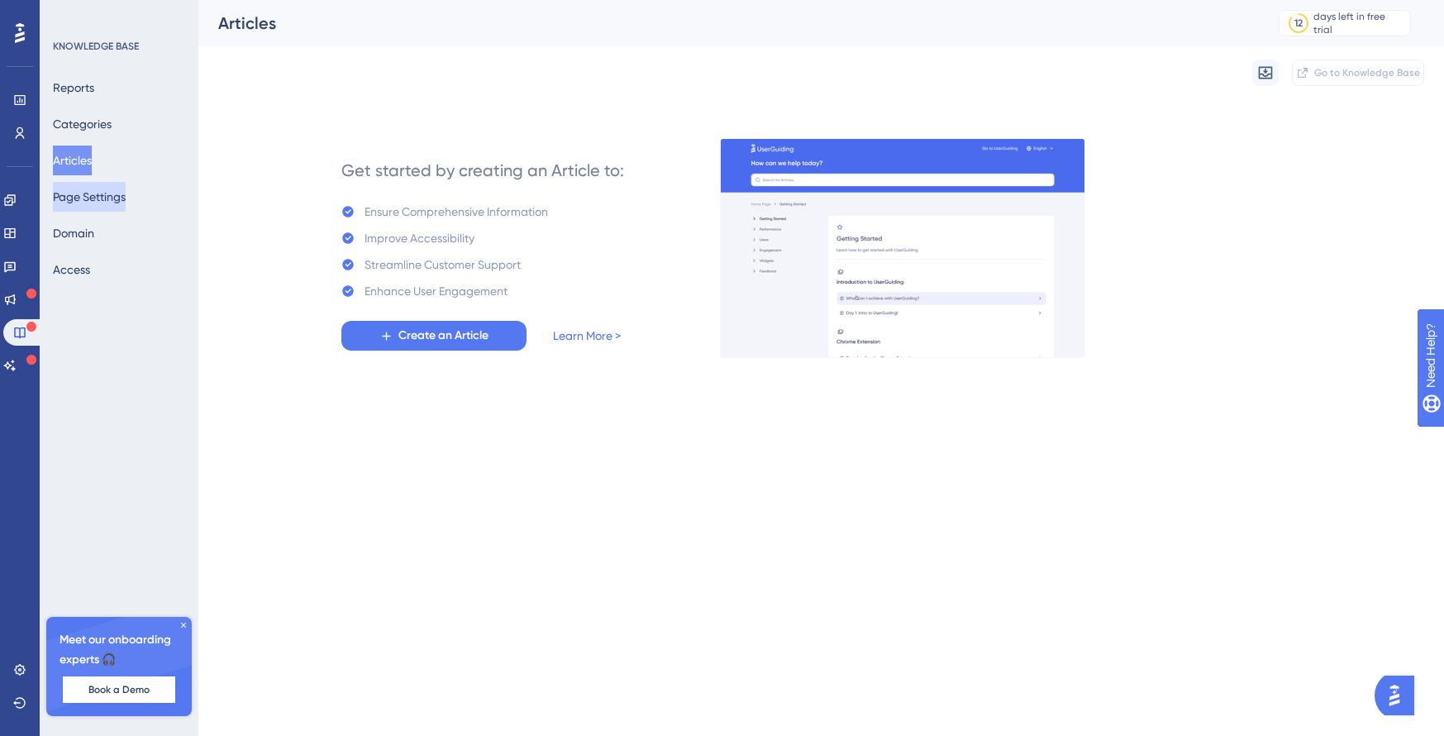
click at [101, 207] on button "Page Settings" at bounding box center [89, 197] width 73 height 30
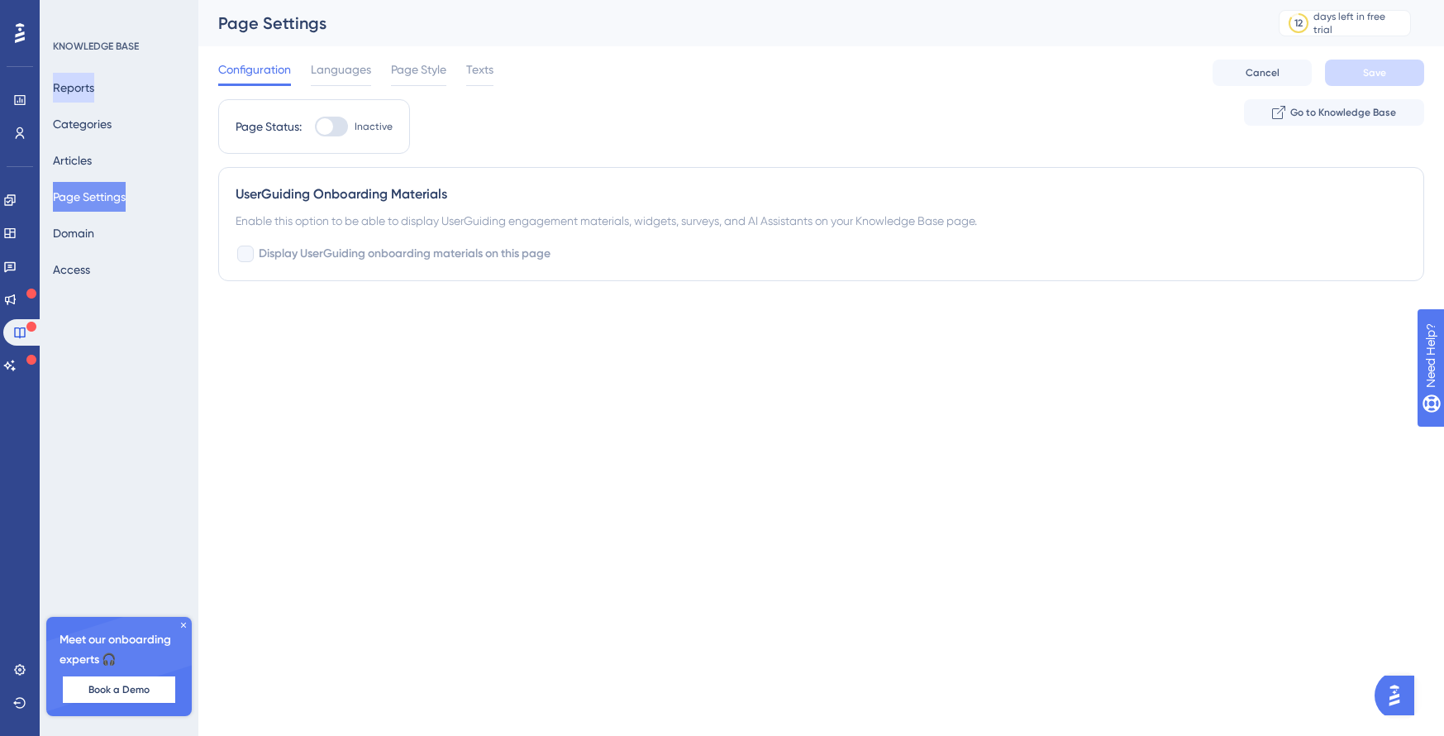
click at [68, 91] on button "Reports" at bounding box center [73, 88] width 41 height 30
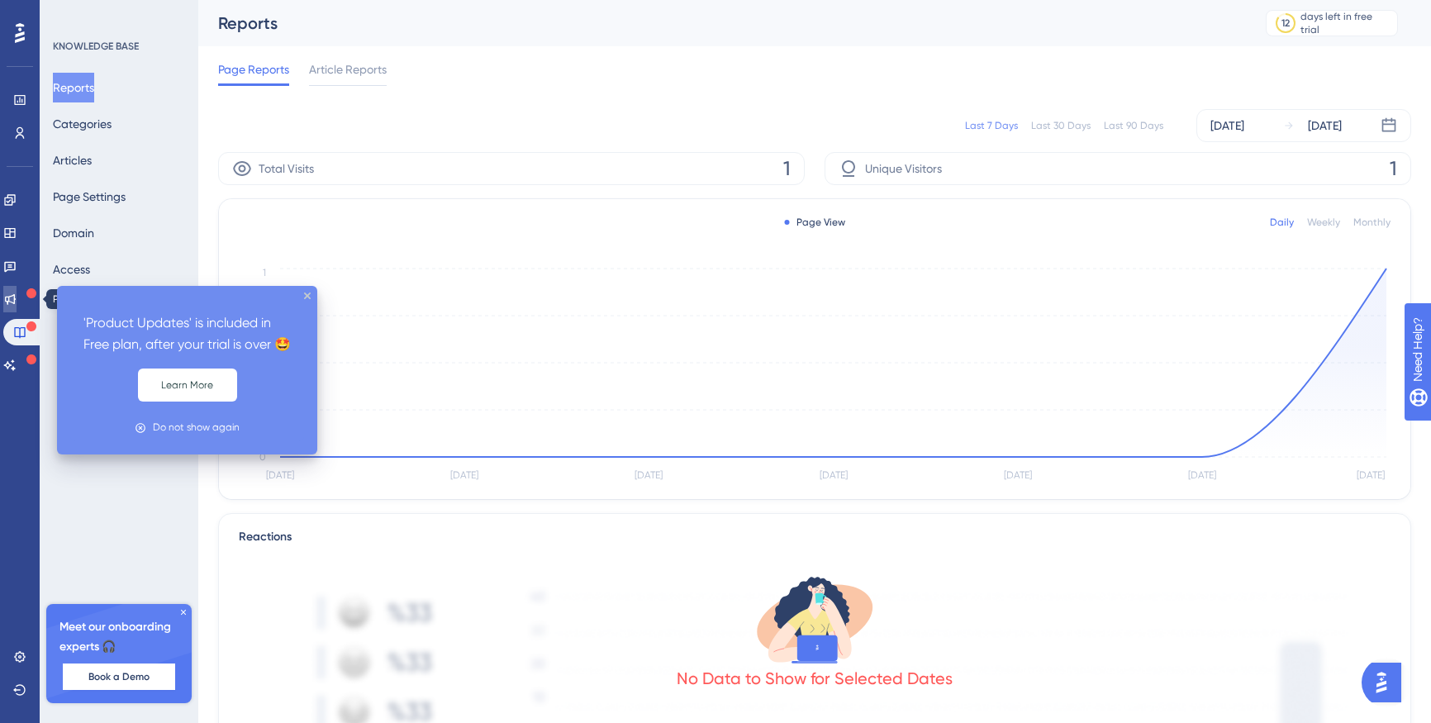
click at [17, 303] on link at bounding box center [9, 299] width 13 height 26
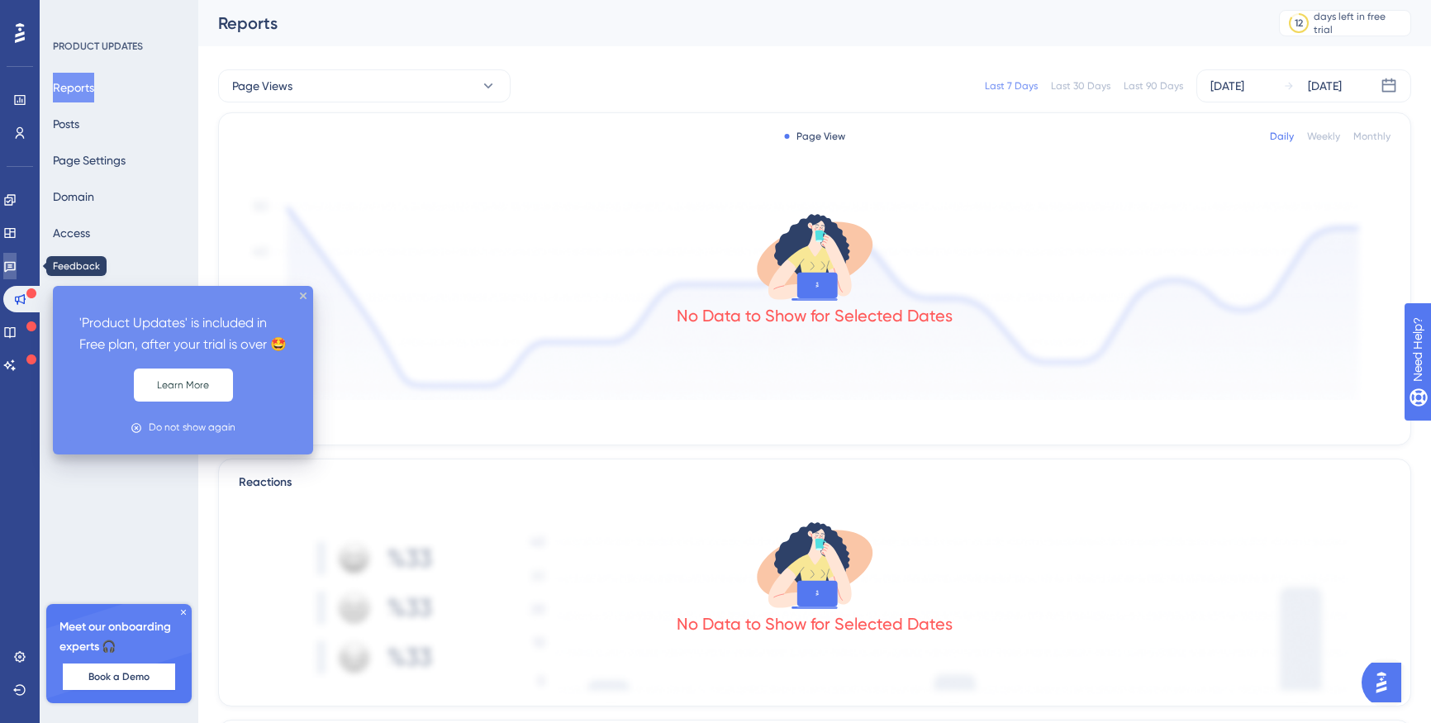
click at [17, 269] on icon at bounding box center [9, 266] width 13 height 13
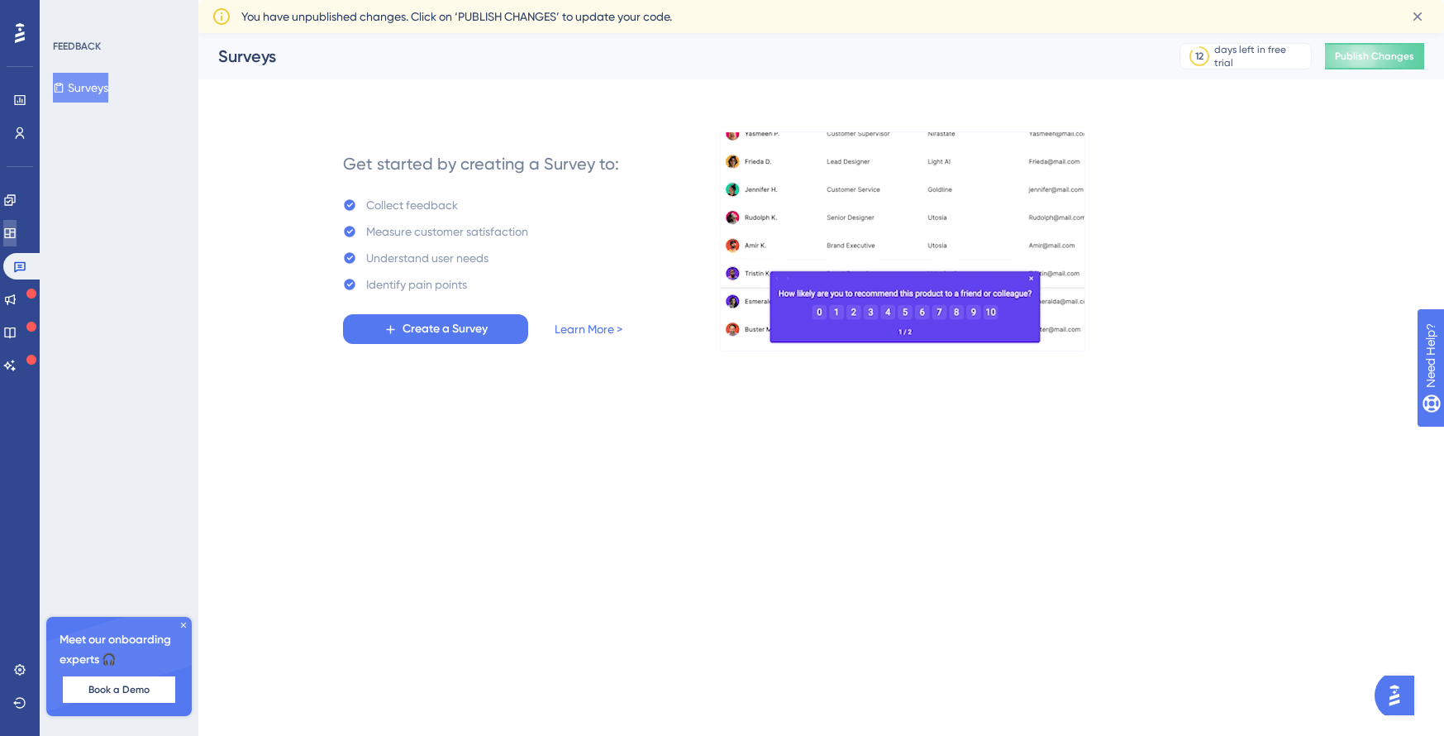
click at [17, 234] on icon at bounding box center [9, 232] width 13 height 13
